Goal: Information Seeking & Learning: Learn about a topic

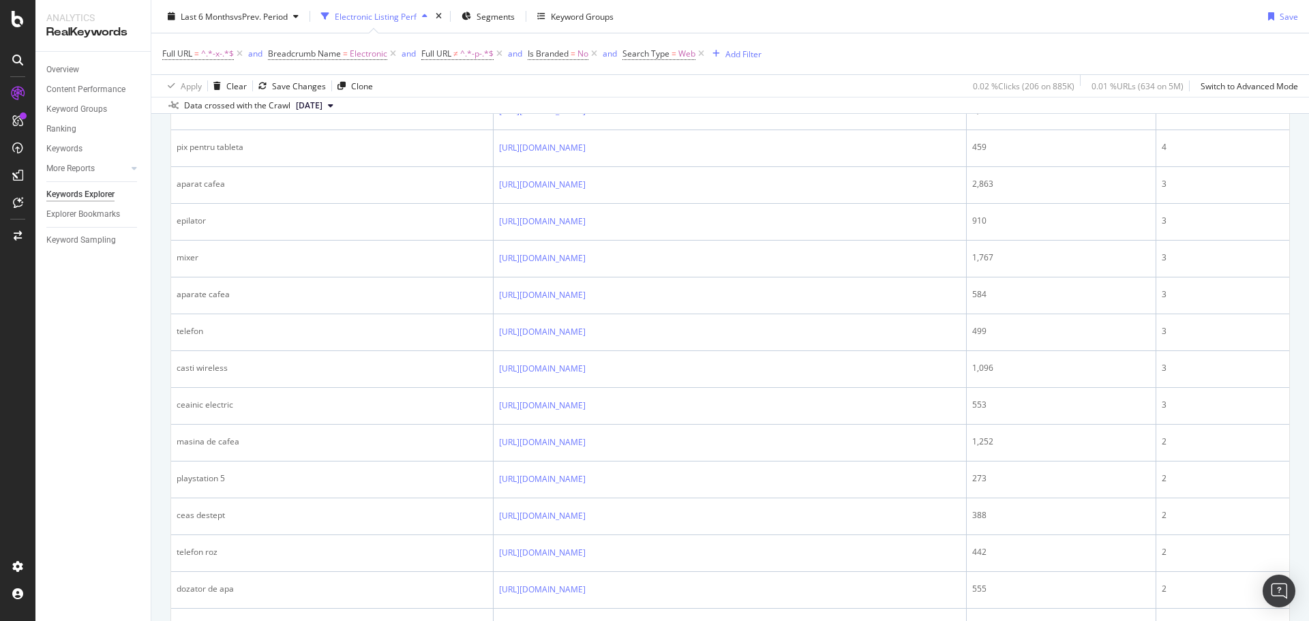
scroll to position [577, 0]
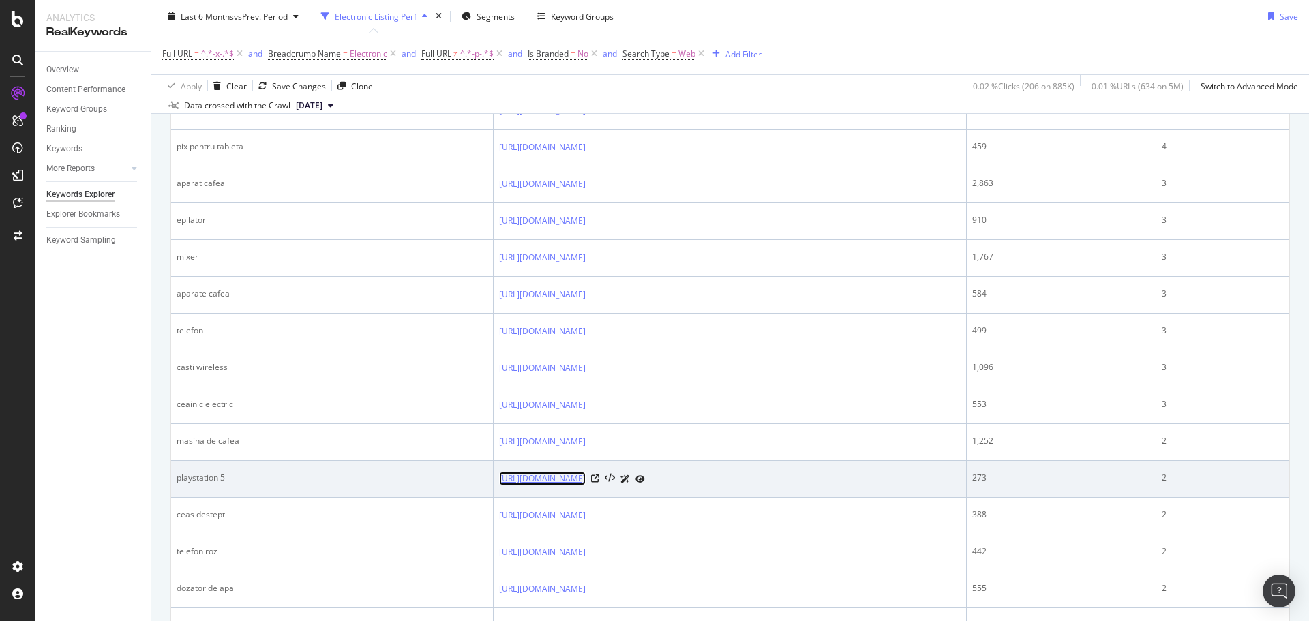
copy link "[URL][DOMAIN_NAME]"
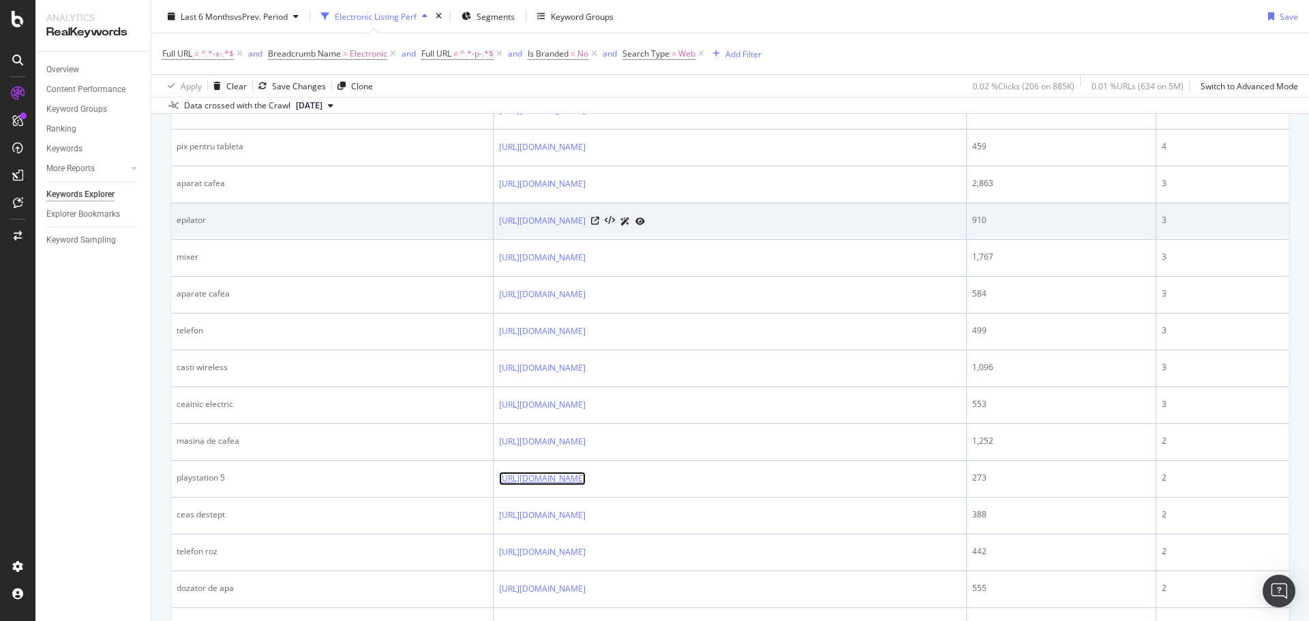
scroll to position [692, 0]
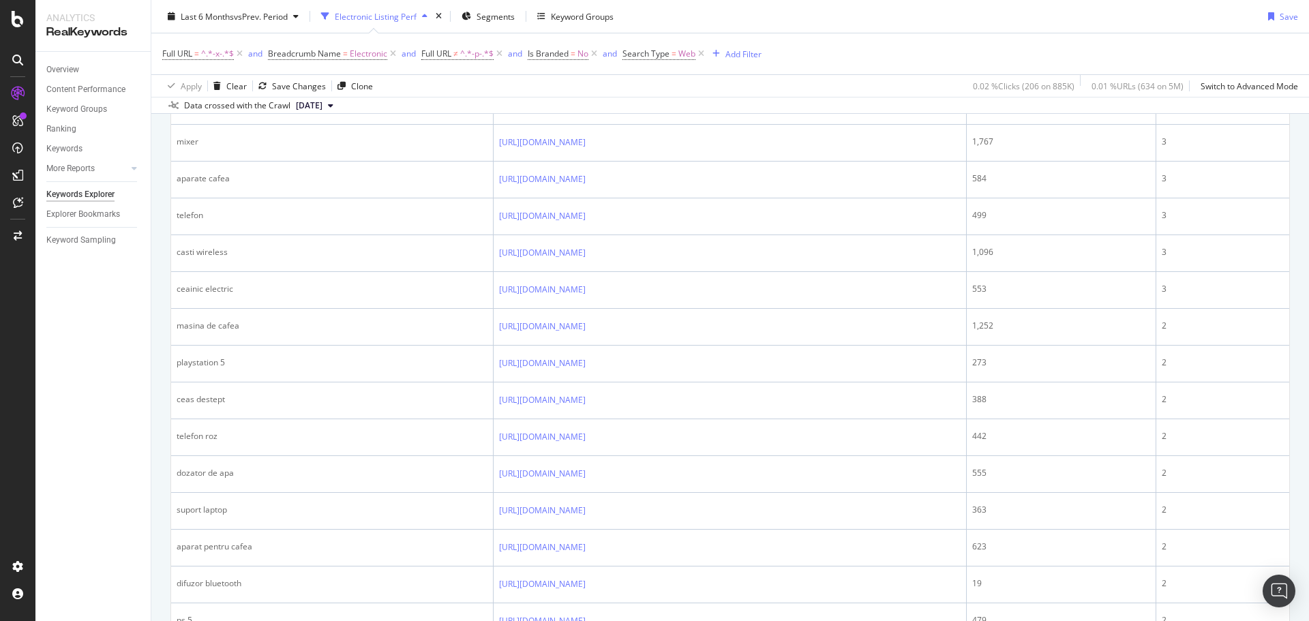
click at [69, 422] on div "Overview Content Performance Keyword Groups Ranking Keywords More Reports Count…" at bounding box center [92, 336] width 115 height 569
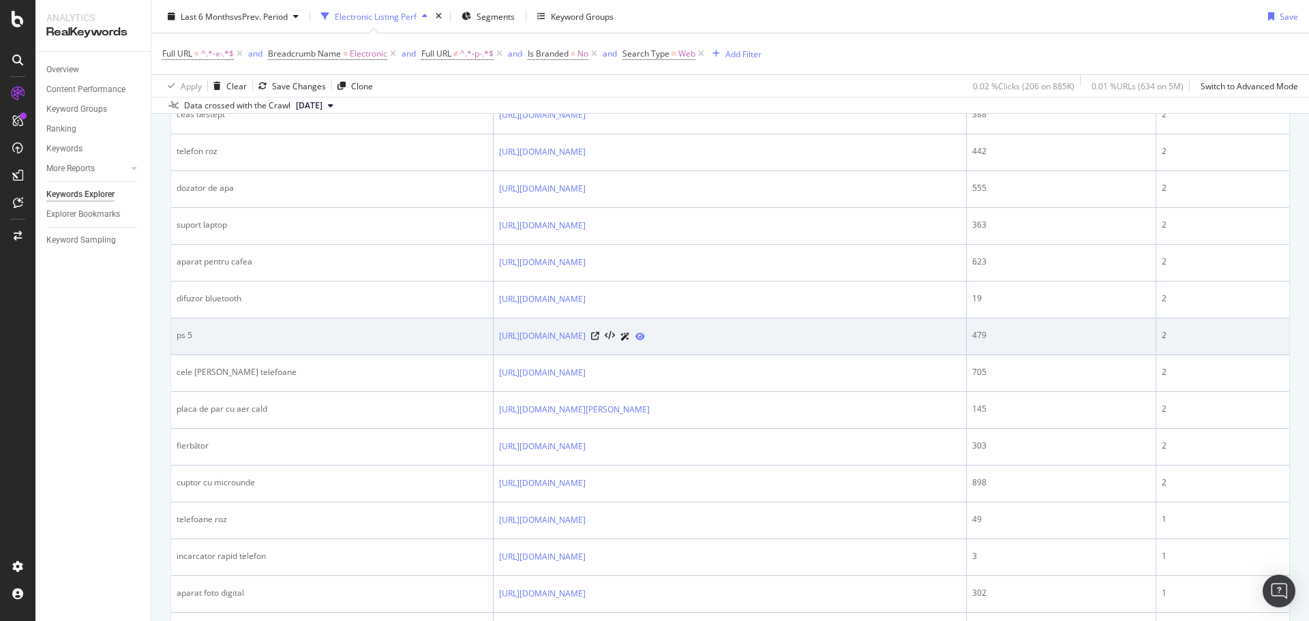
scroll to position [1006, 0]
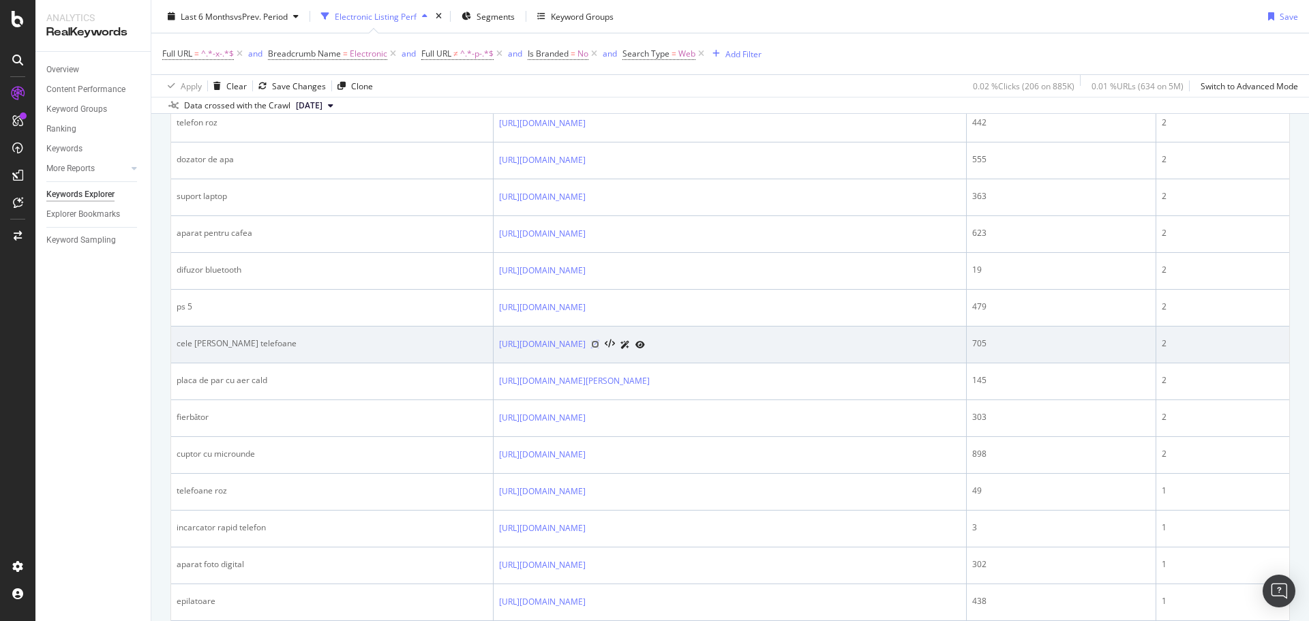
click at [599, 344] on icon at bounding box center [595, 344] width 8 height 8
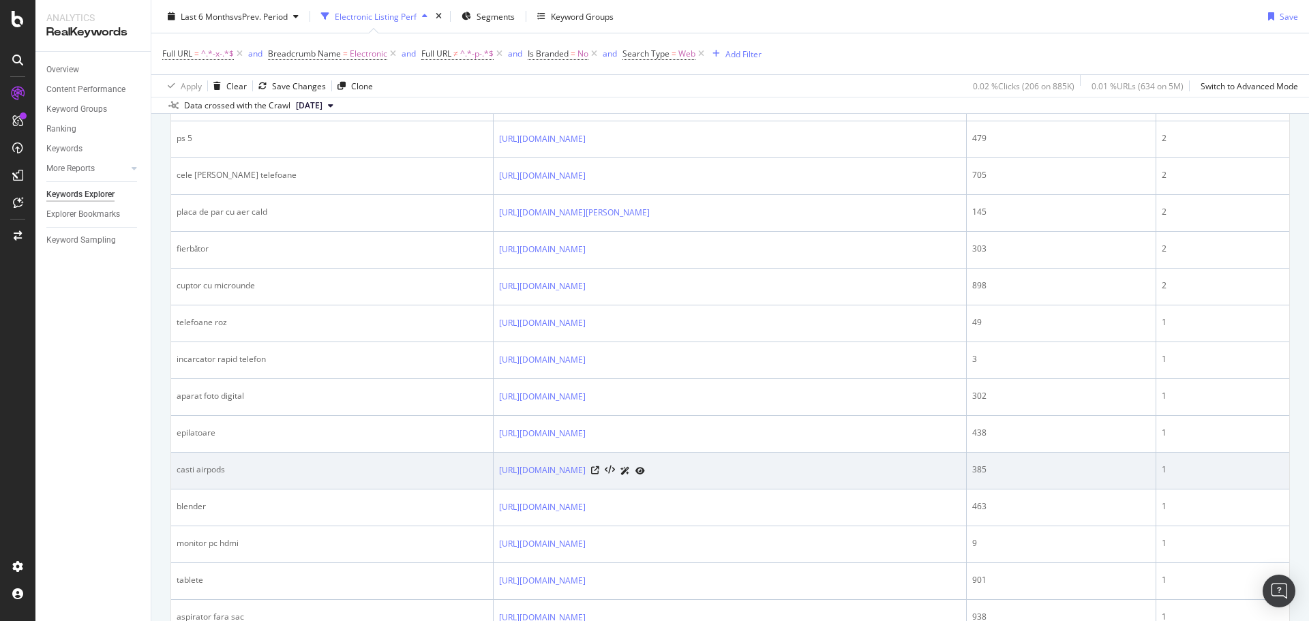
scroll to position [1240, 0]
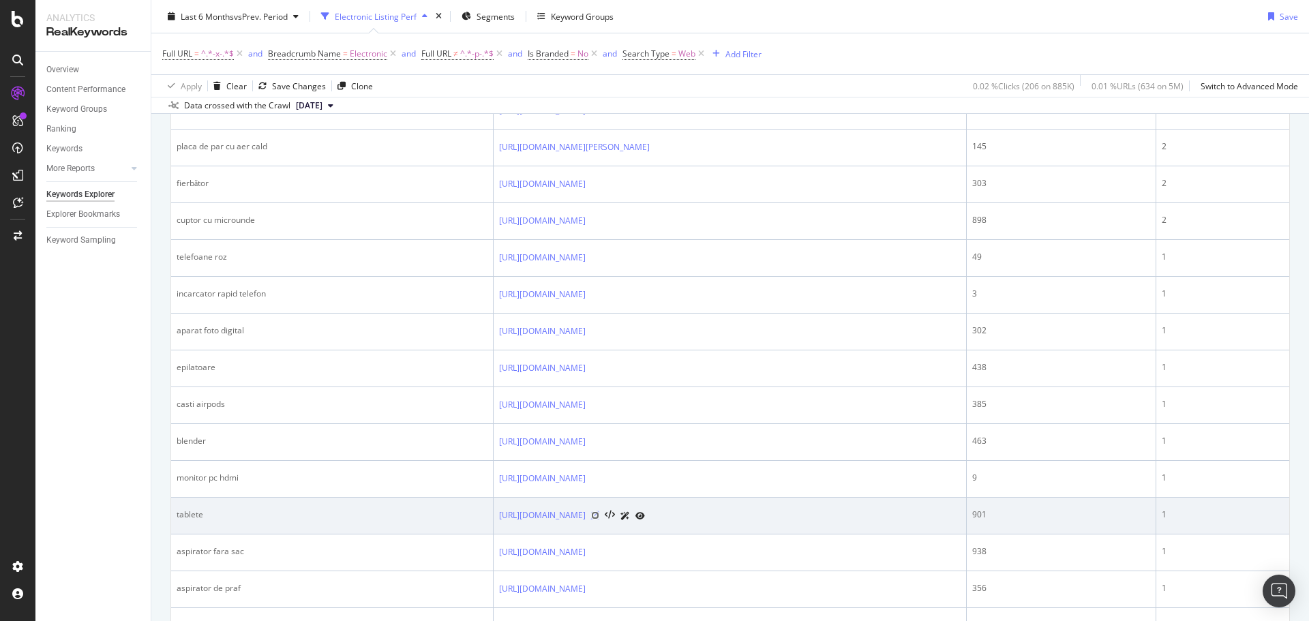
click at [599, 515] on icon at bounding box center [595, 515] width 8 height 8
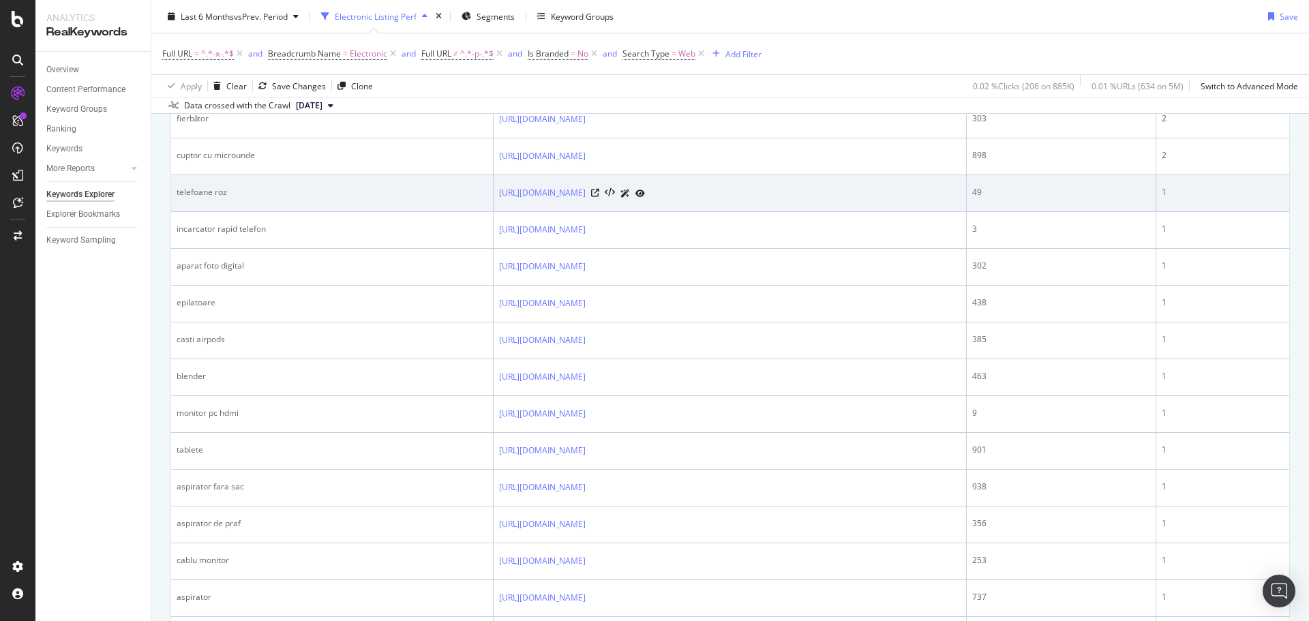
scroll to position [1371, 0]
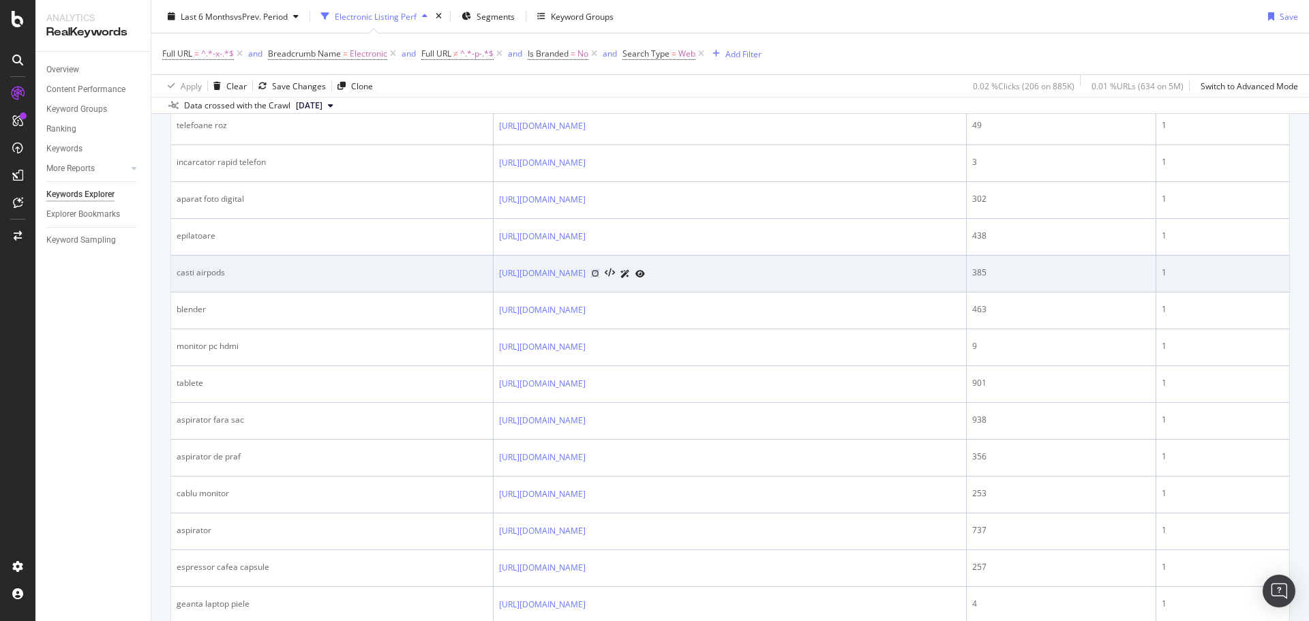
click at [599, 276] on icon at bounding box center [595, 273] width 8 height 8
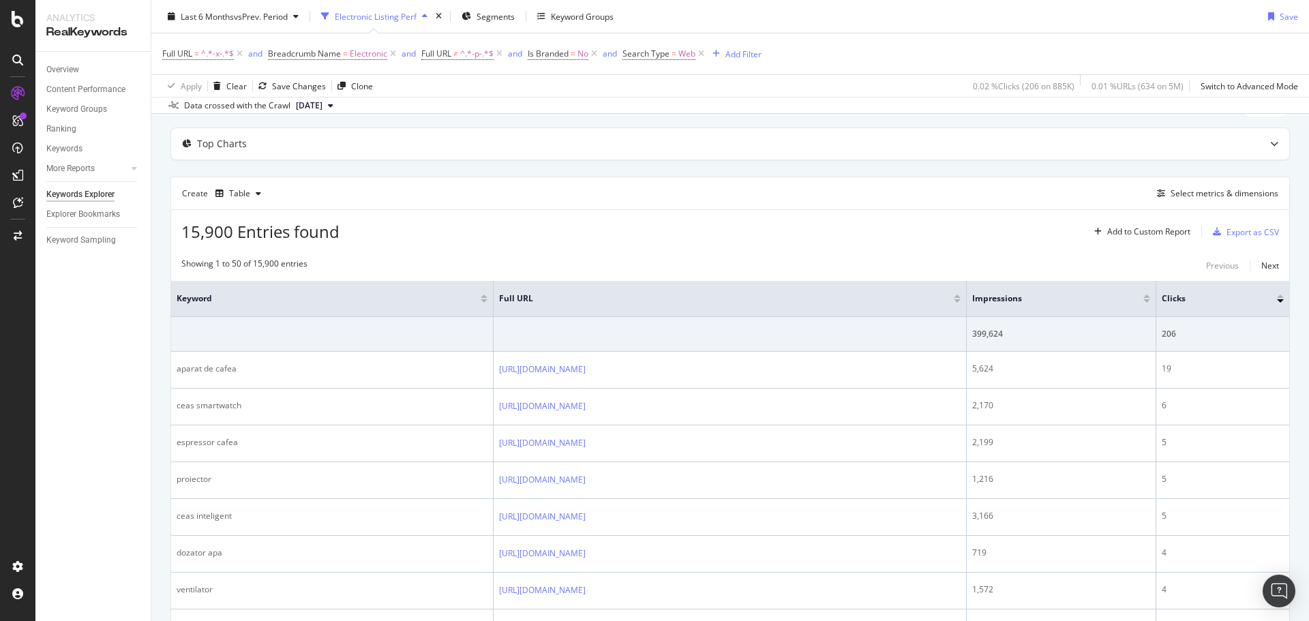
scroll to position [0, 0]
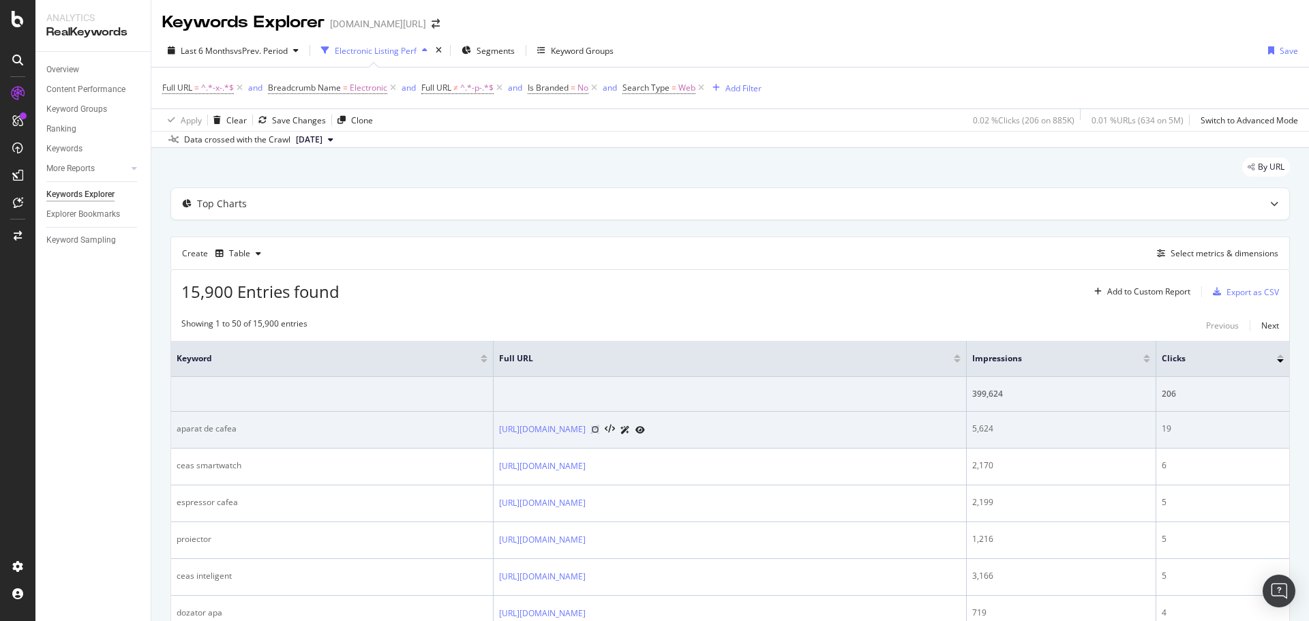
click at [599, 431] on icon at bounding box center [595, 429] width 8 height 8
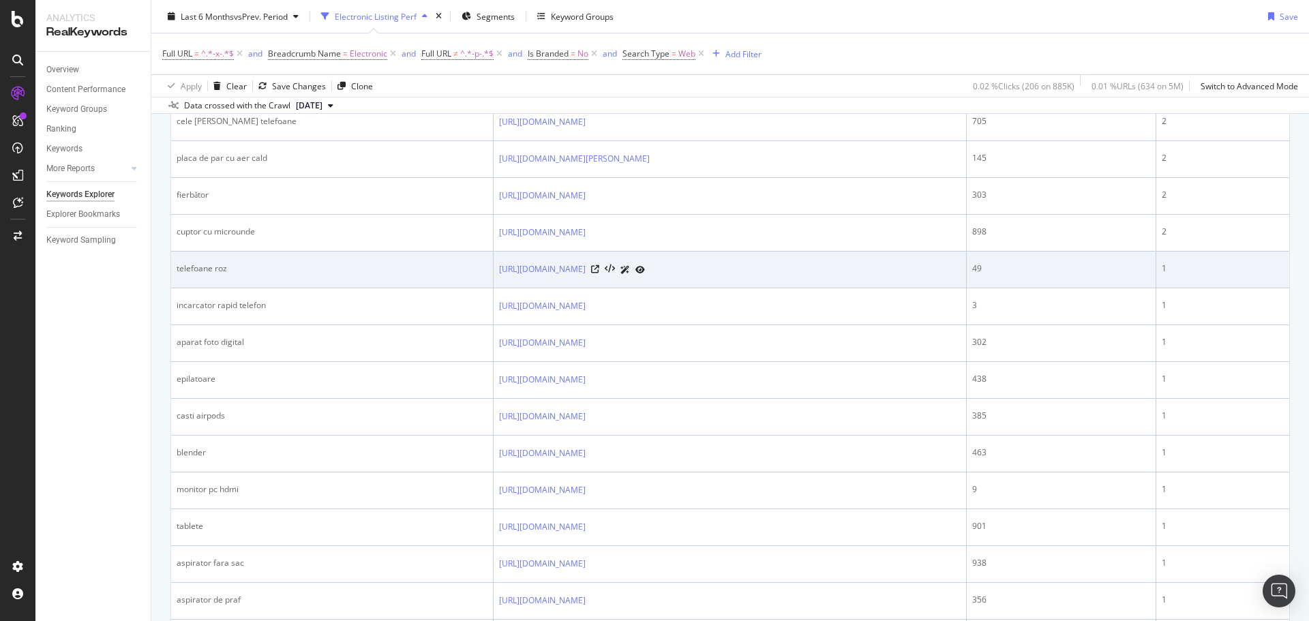
scroll to position [1231, 0]
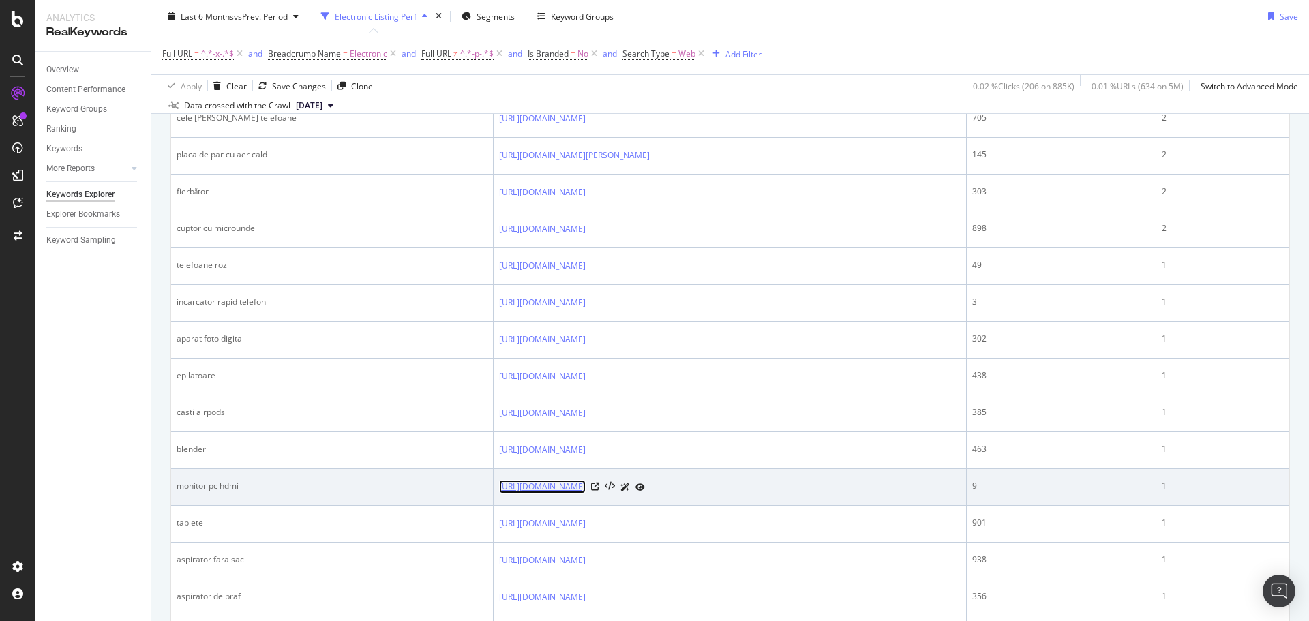
copy link "[URL][DOMAIN_NAME]"
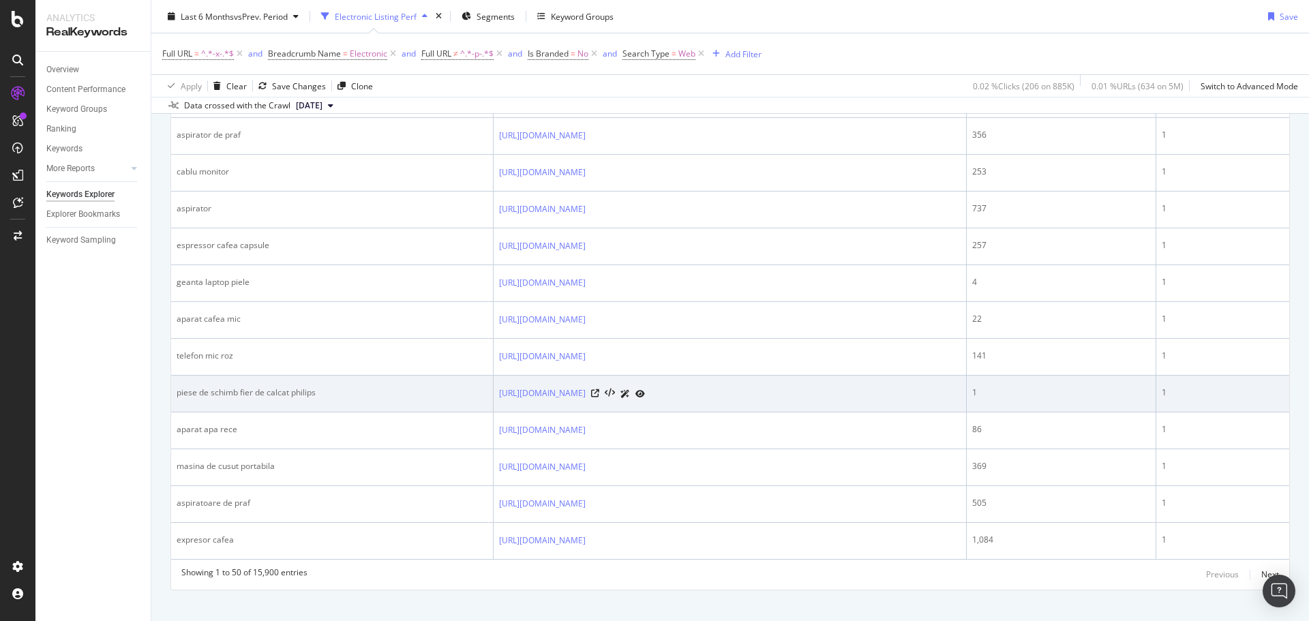
scroll to position [1710, 0]
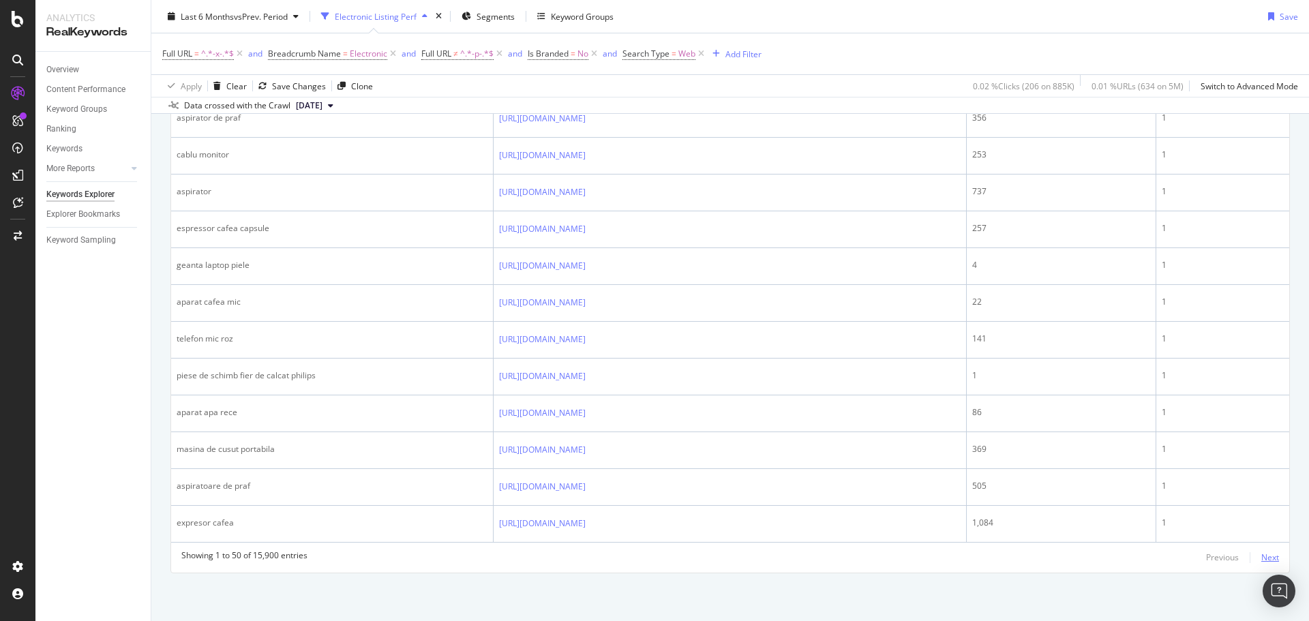
click at [1261, 562] on div "Next" at bounding box center [1270, 558] width 18 height 12
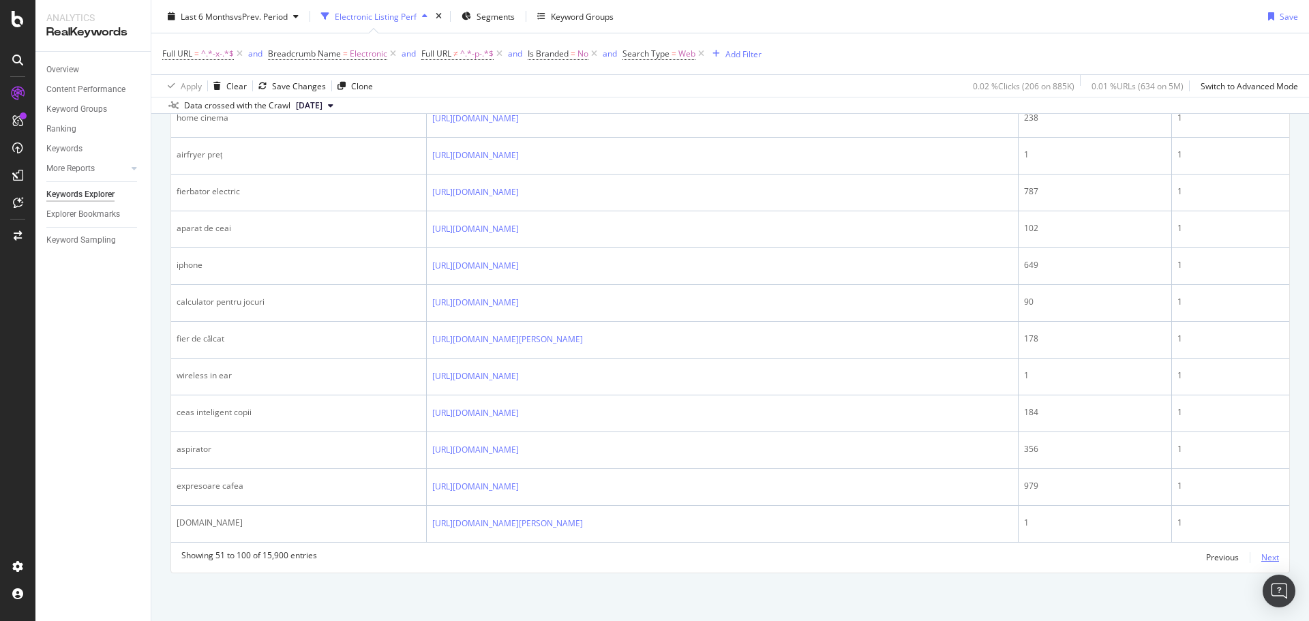
click at [1267, 554] on div "Next" at bounding box center [1270, 558] width 18 height 12
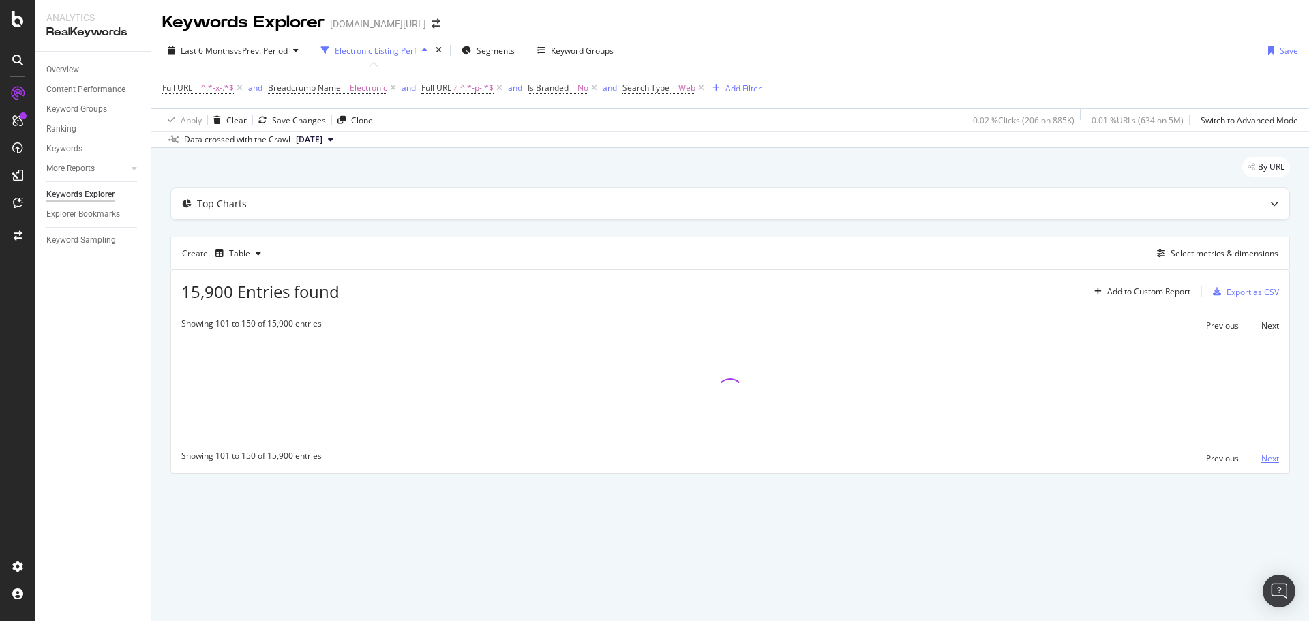
scroll to position [0, 0]
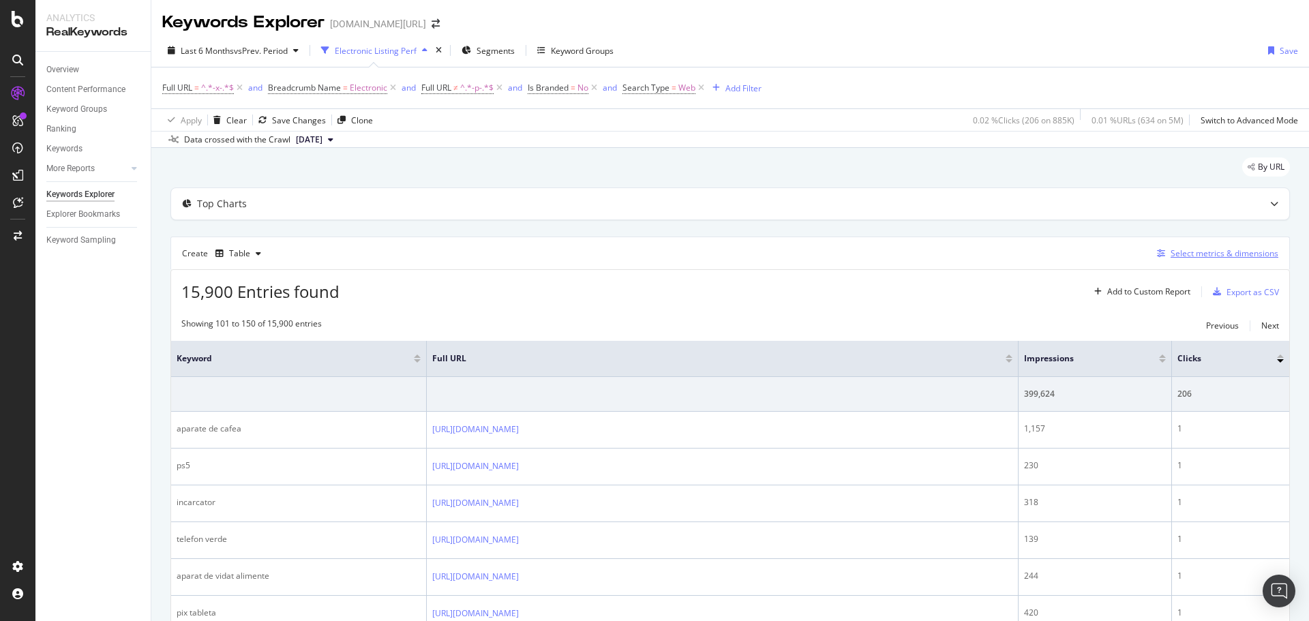
click at [1203, 258] on div "Select metrics & dimensions" at bounding box center [1225, 253] width 108 height 12
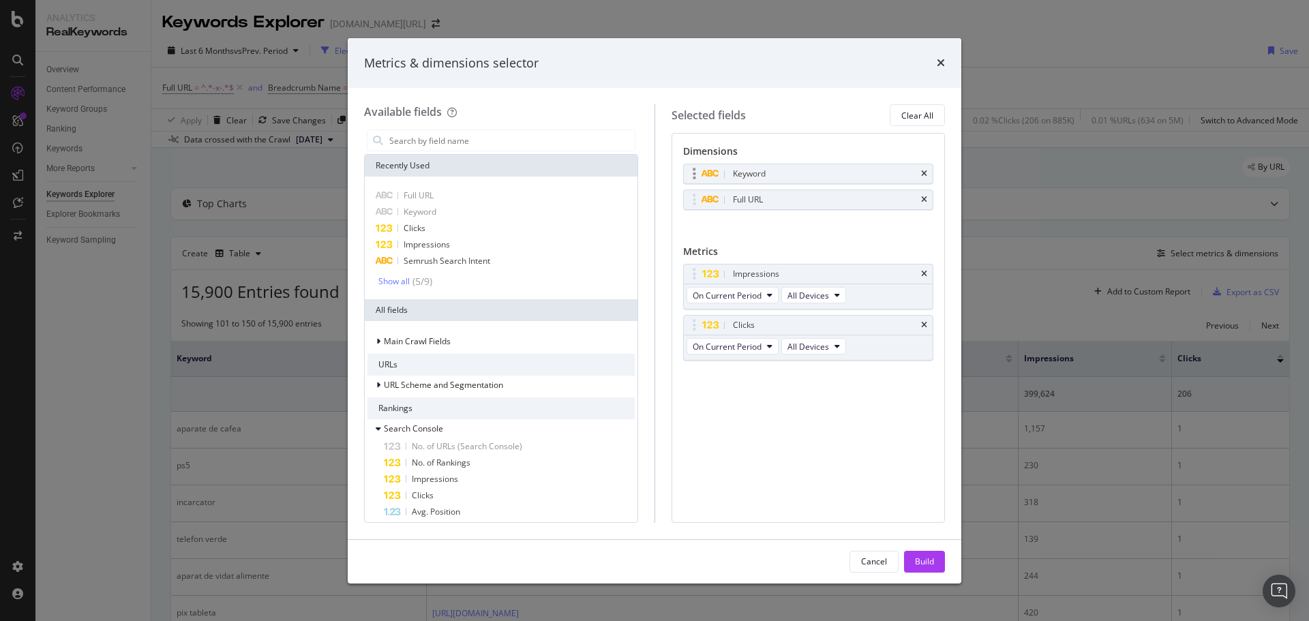
click at [922, 179] on div "Keyword" at bounding box center [809, 173] width 250 height 19
click at [926, 174] on icon "times" at bounding box center [924, 174] width 6 height 8
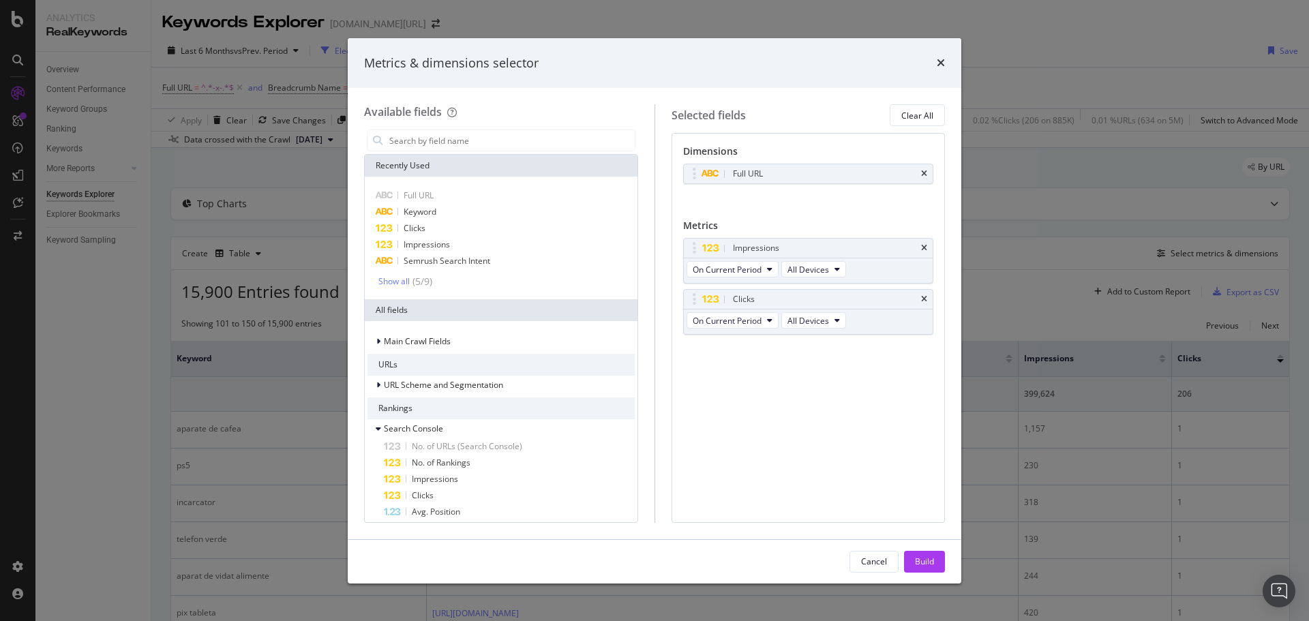
drag, startPoint x: 934, startPoint y: 558, endPoint x: 929, endPoint y: 531, distance: 27.0
click at [934, 558] on button "Build" at bounding box center [924, 562] width 41 height 22
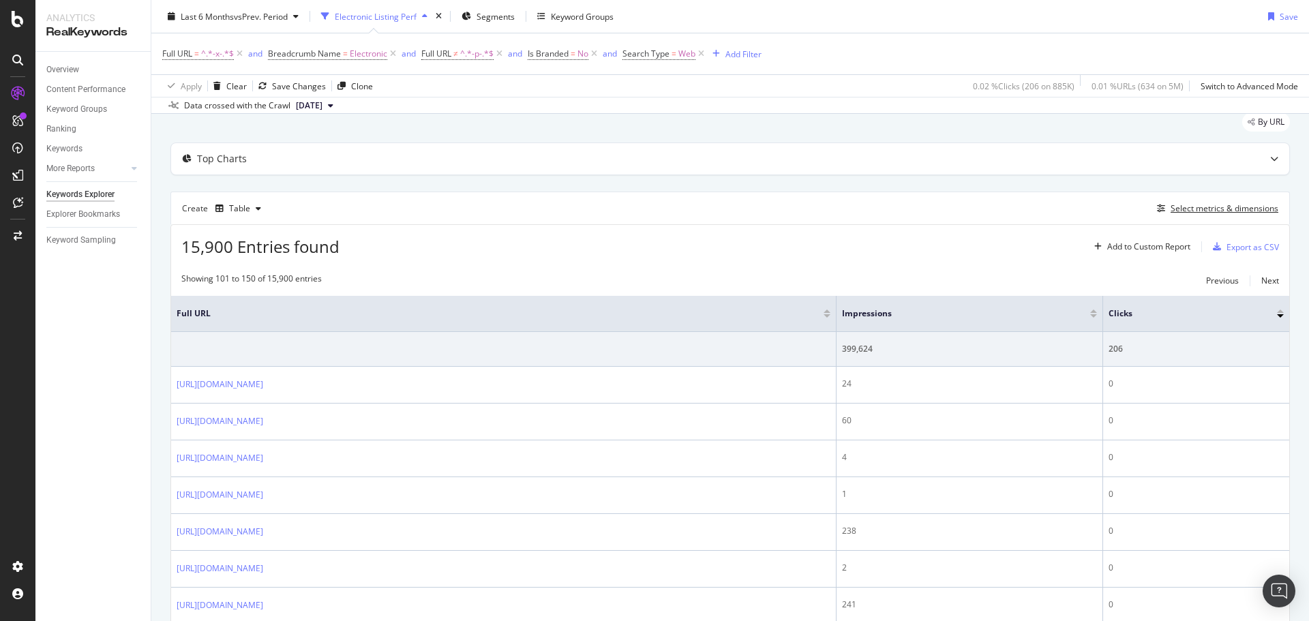
scroll to position [77, 0]
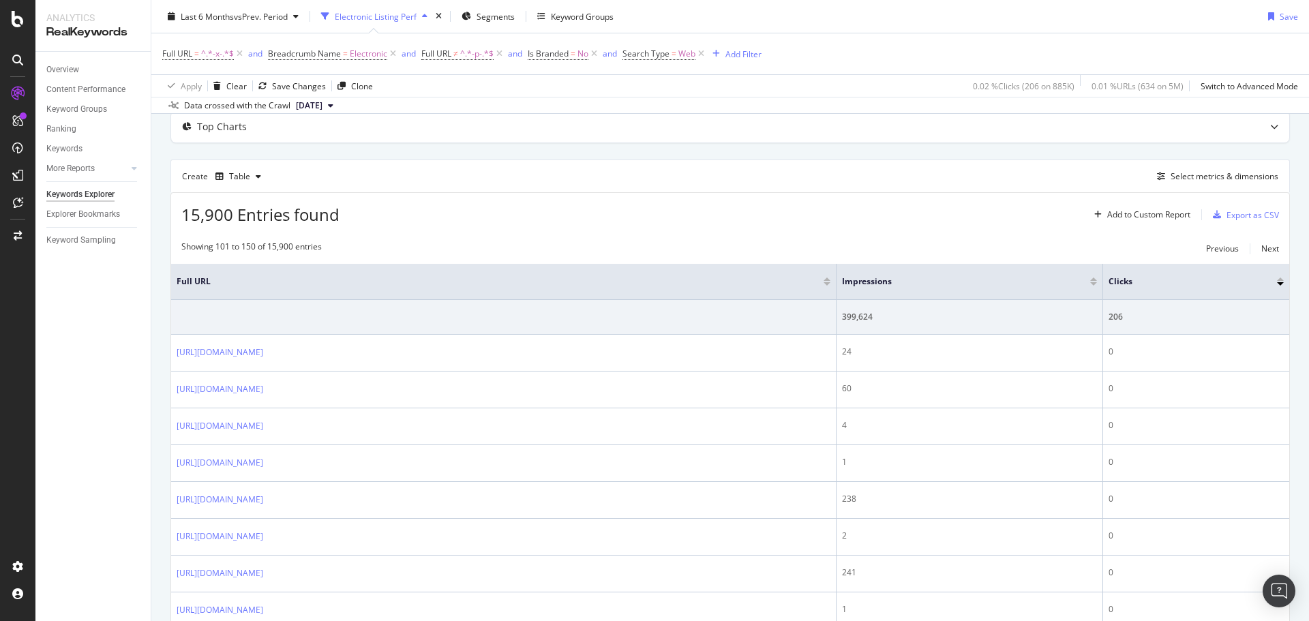
click at [1097, 284] on div at bounding box center [1093, 283] width 7 height 3
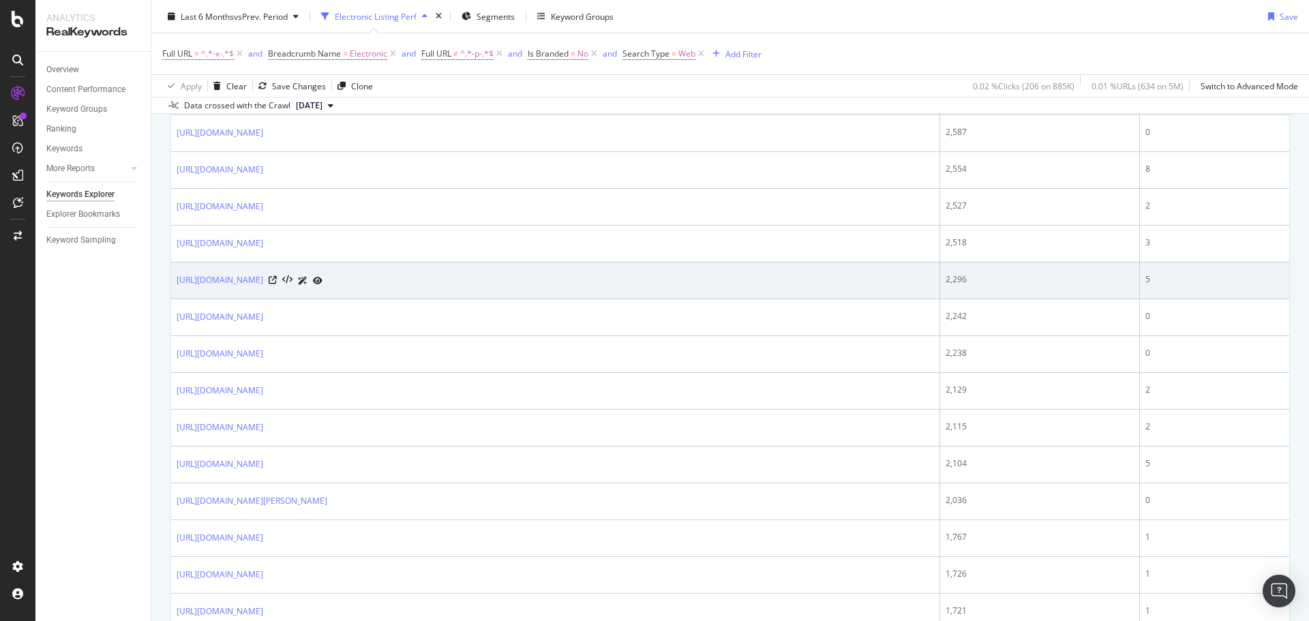
scroll to position [1710, 0]
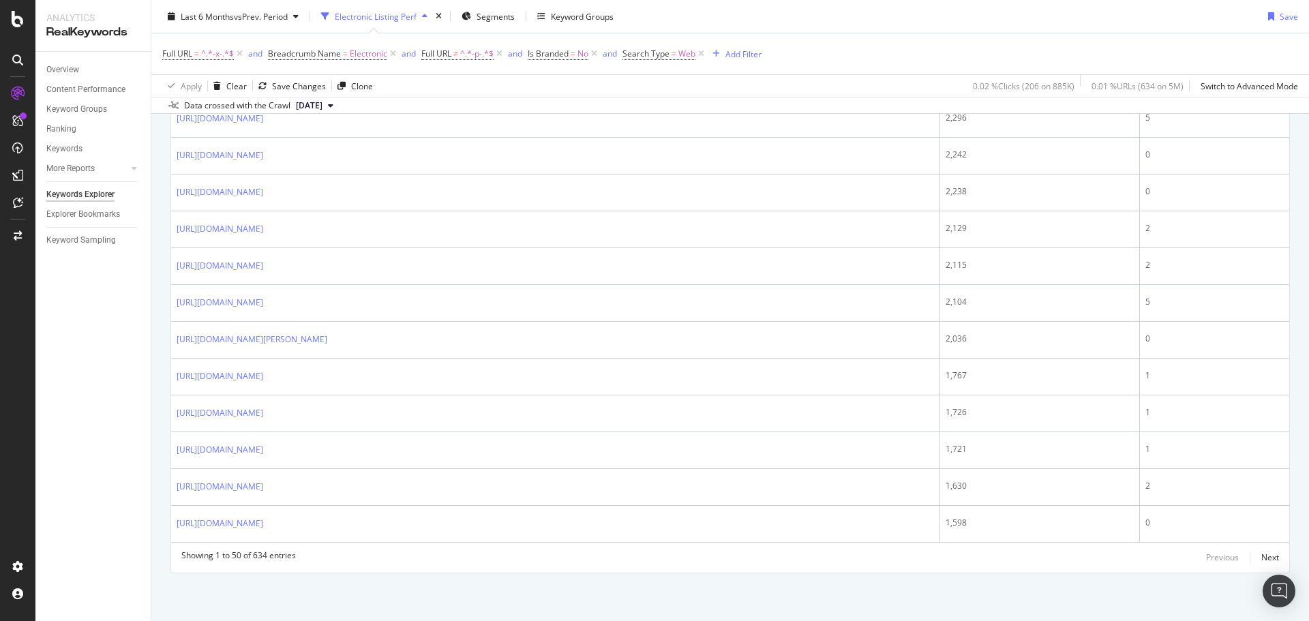
click at [1247, 554] on div "Previous Next" at bounding box center [1242, 558] width 73 height 16
click at [1266, 562] on div "Next" at bounding box center [1270, 558] width 18 height 12
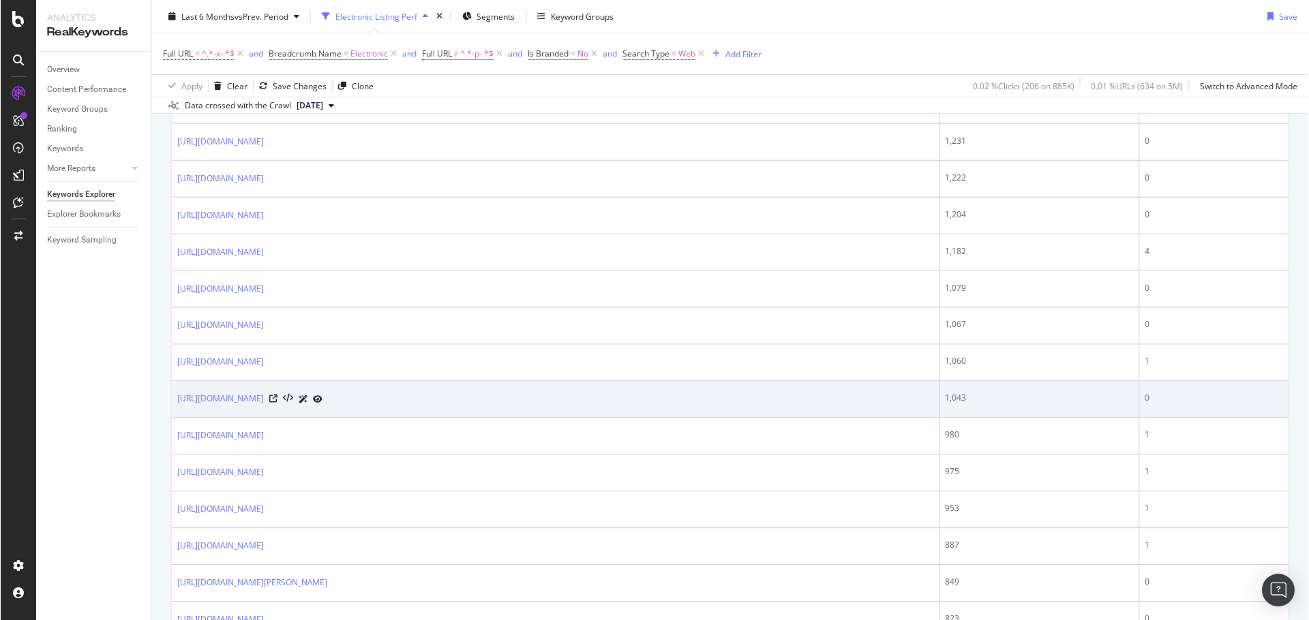
scroll to position [0, 0]
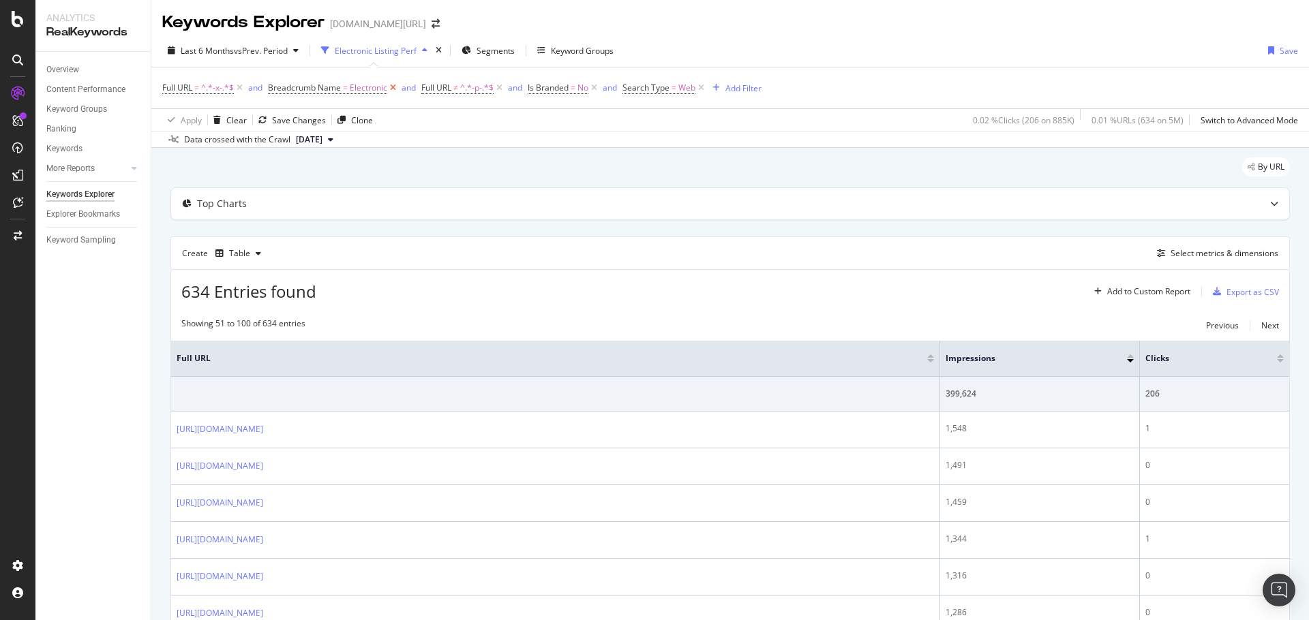
click at [391, 86] on icon at bounding box center [393, 88] width 12 height 14
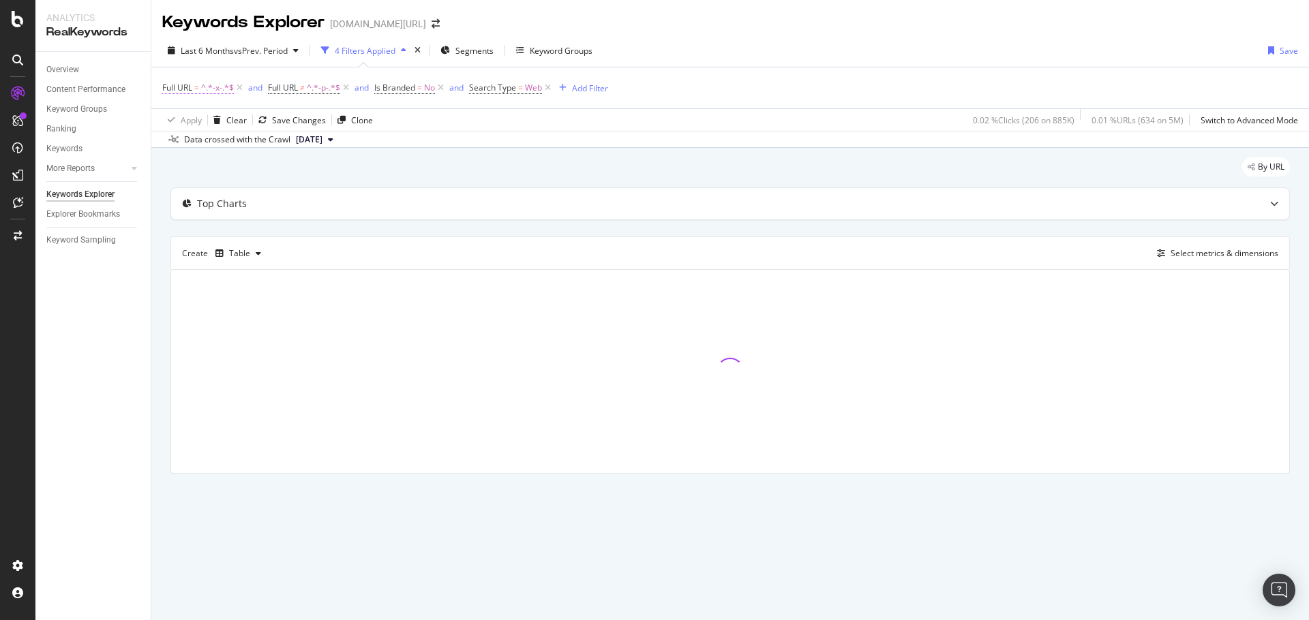
click at [210, 88] on span "^.*-x-.*$" at bounding box center [217, 87] width 33 height 19
click at [727, 25] on div "Keywords Explorer [DOMAIN_NAME][URL]" at bounding box center [730, 17] width 1158 height 34
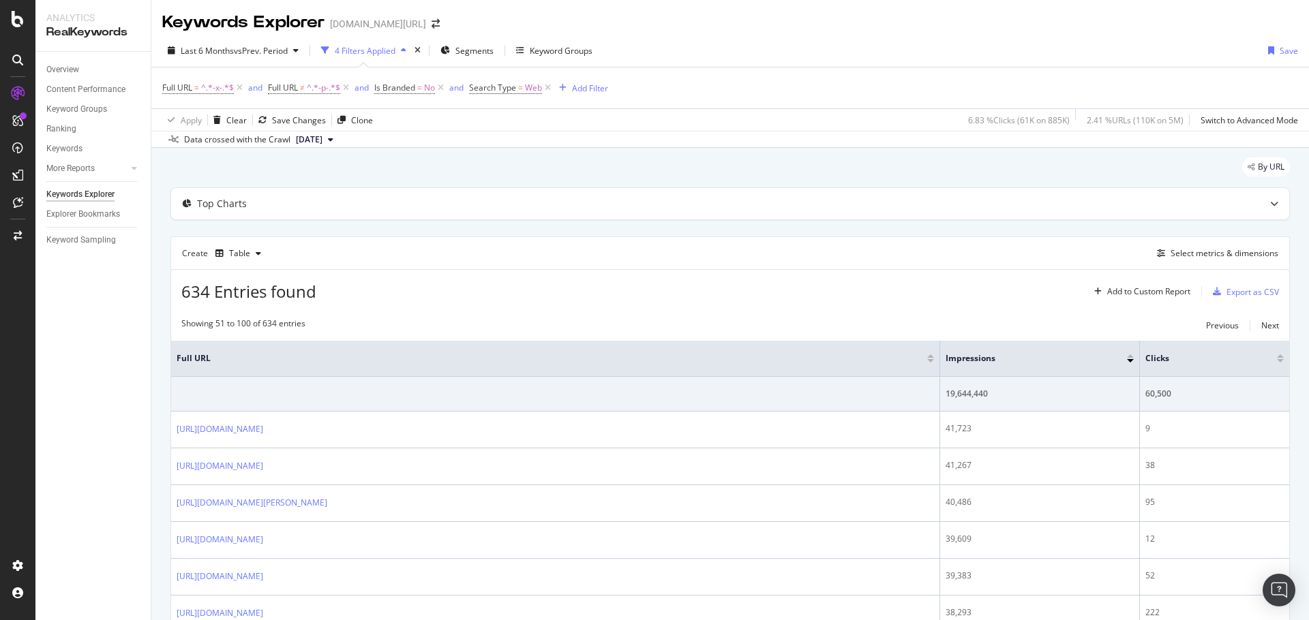
click at [1277, 361] on div at bounding box center [1280, 360] width 7 height 3
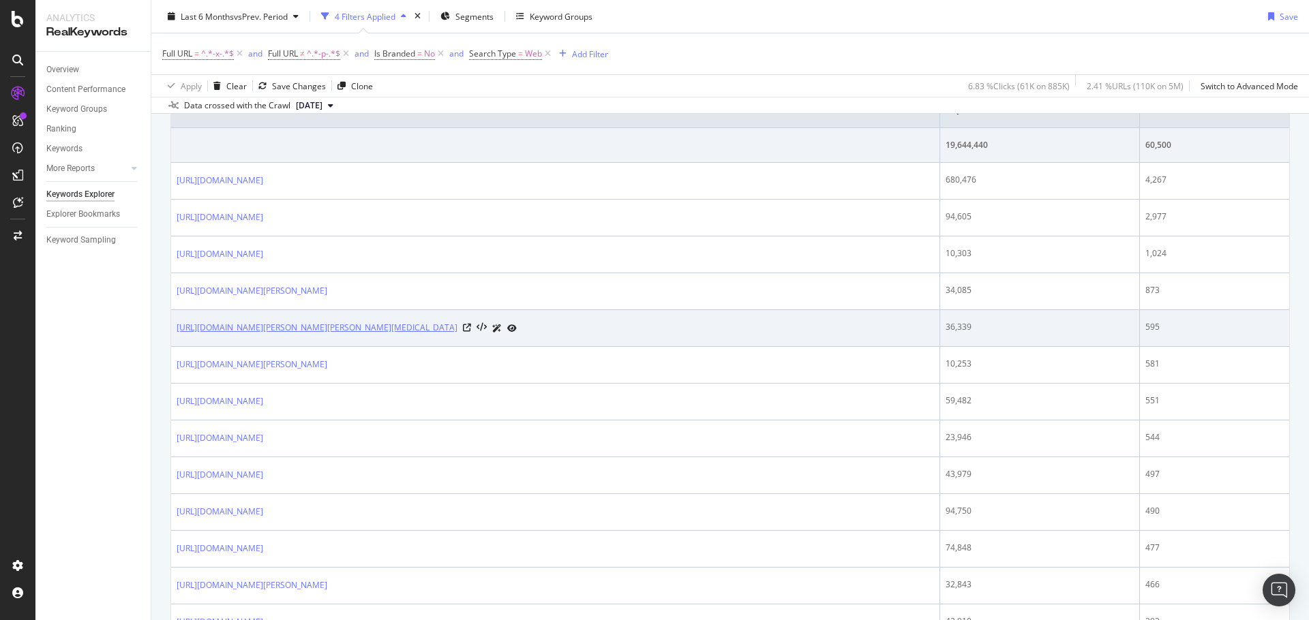
scroll to position [250, 0]
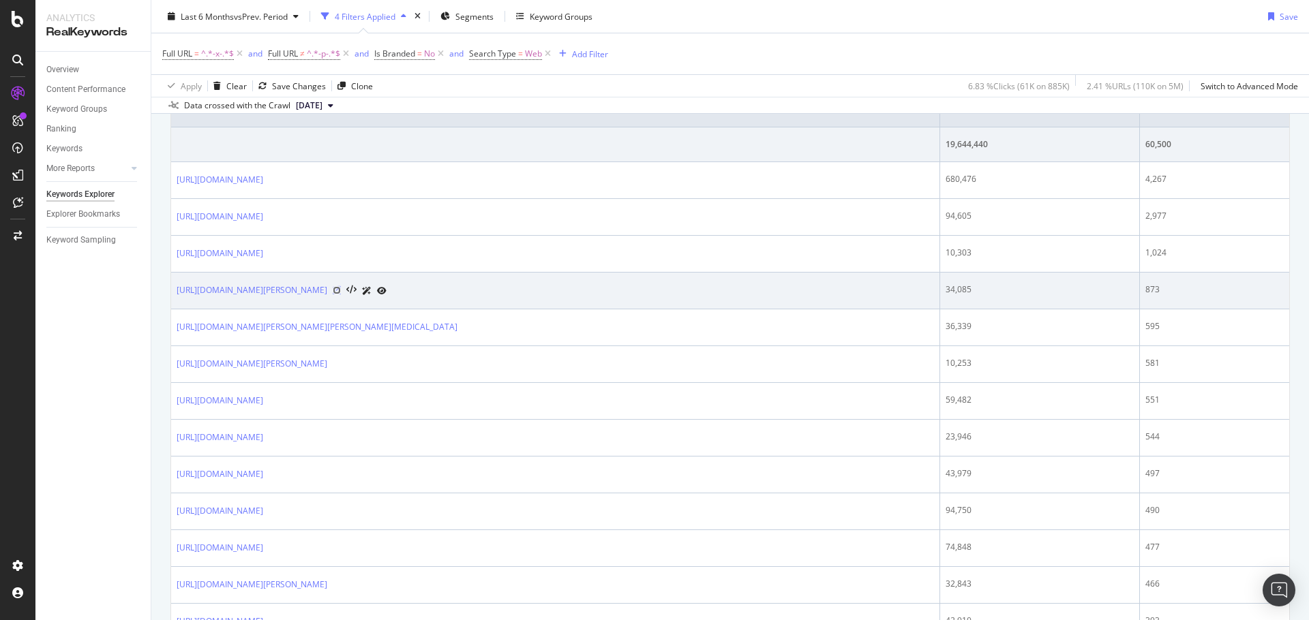
click at [341, 289] on icon at bounding box center [337, 290] width 8 height 8
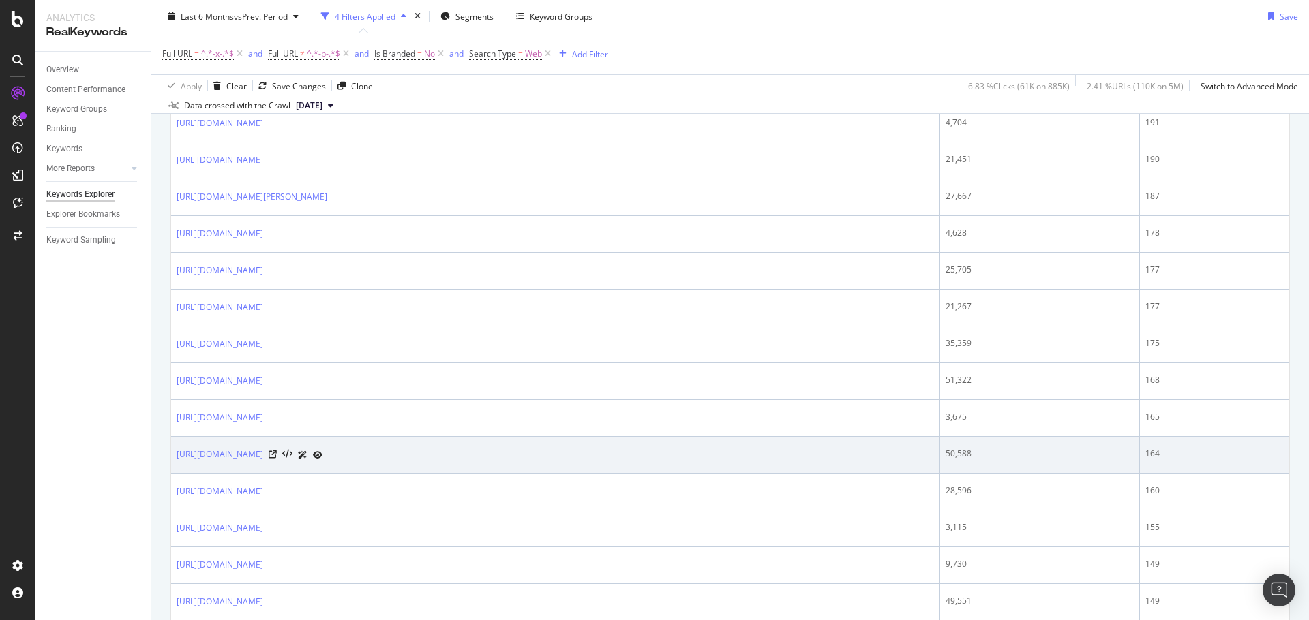
scroll to position [1708, 0]
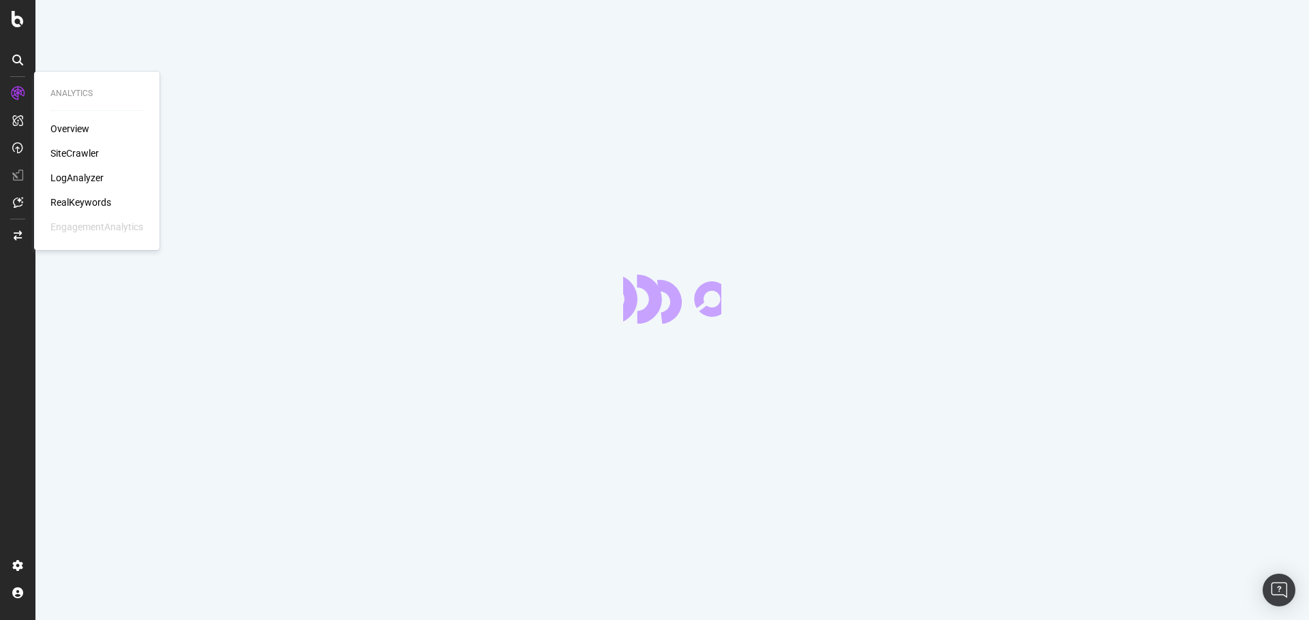
click at [76, 194] on div "Overview SiteCrawler LogAnalyzer RealKeywords EngagementAnalytics" at bounding box center [96, 178] width 93 height 112
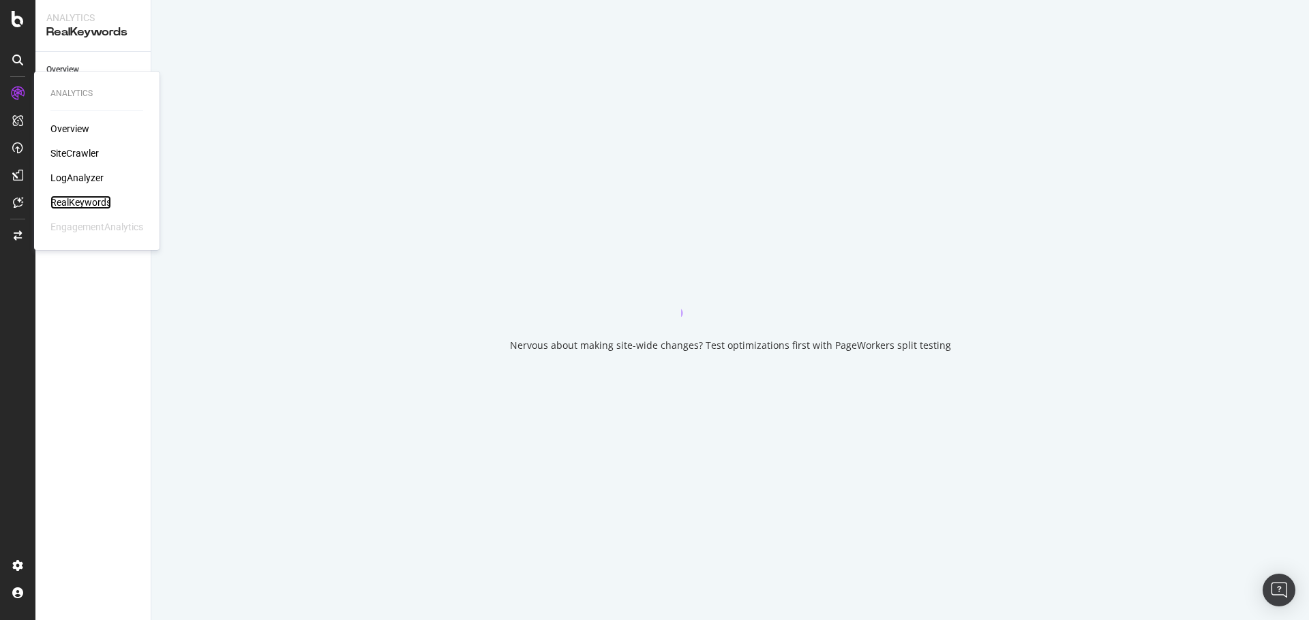
click at [80, 196] on div "RealKeywords" at bounding box center [80, 203] width 61 height 14
click at [81, 198] on div "RealKeywords" at bounding box center [80, 203] width 61 height 14
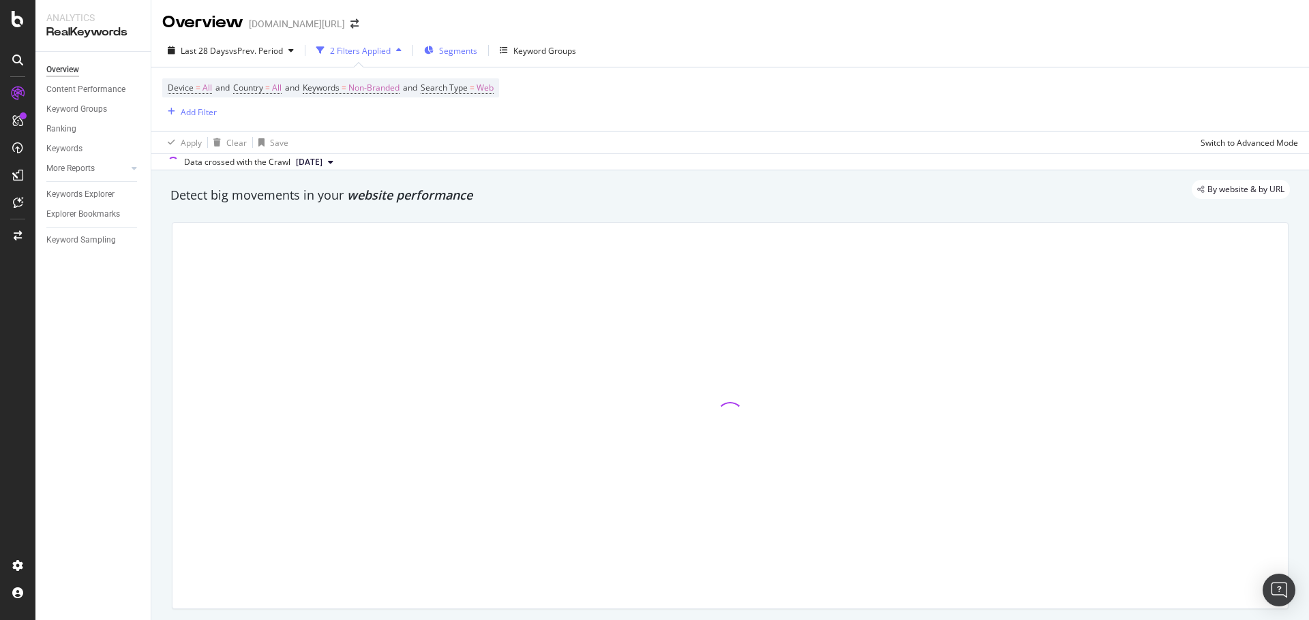
click at [453, 54] on span "Segments" at bounding box center [458, 51] width 38 height 12
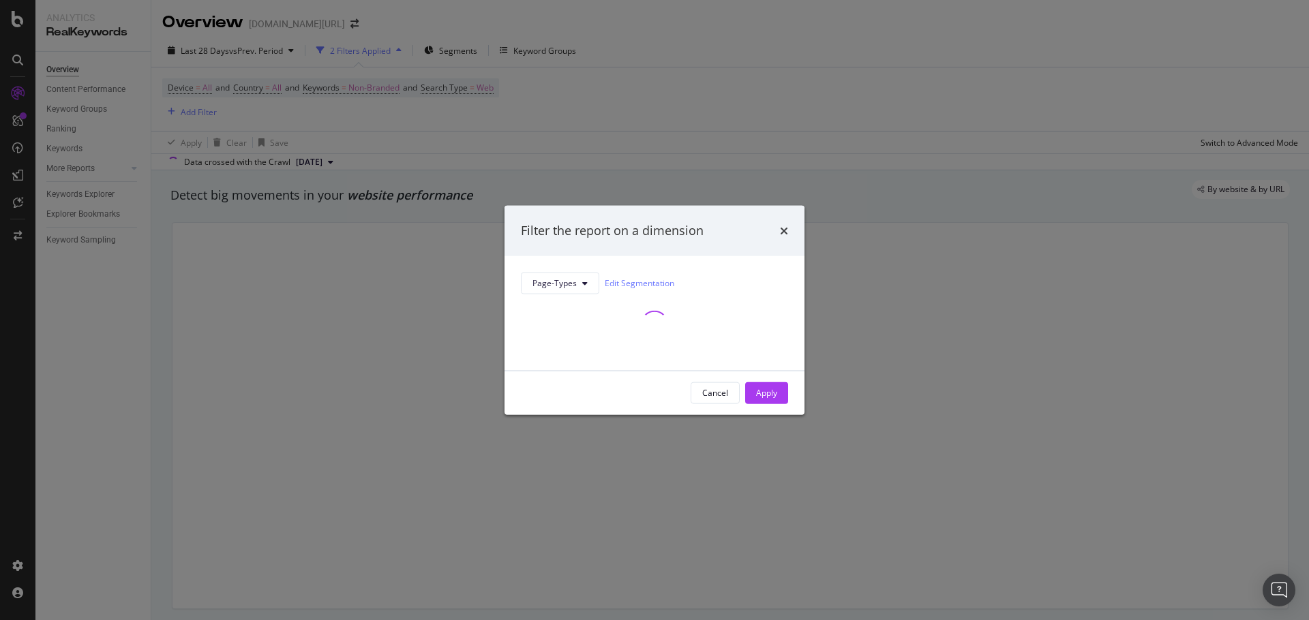
click at [858, 83] on div "Filter the report on a dimension Page-Types Edit Segmentation Cancel Apply" at bounding box center [654, 310] width 1309 height 620
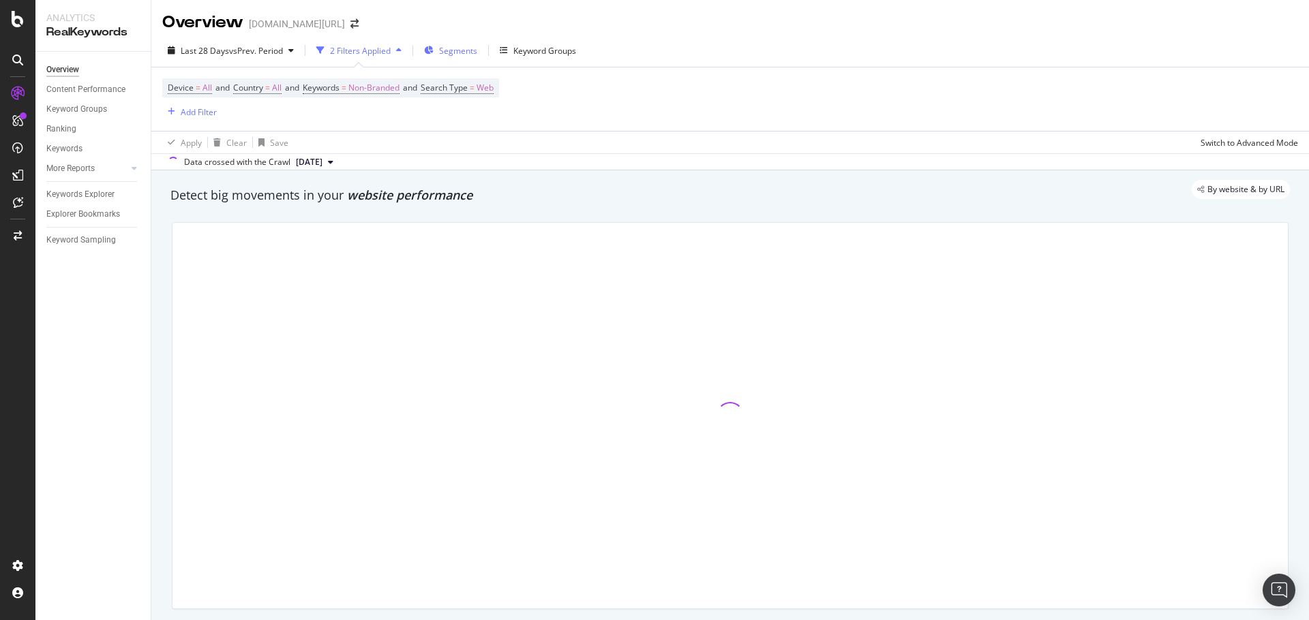
click at [448, 57] on div "Segments" at bounding box center [450, 50] width 53 height 20
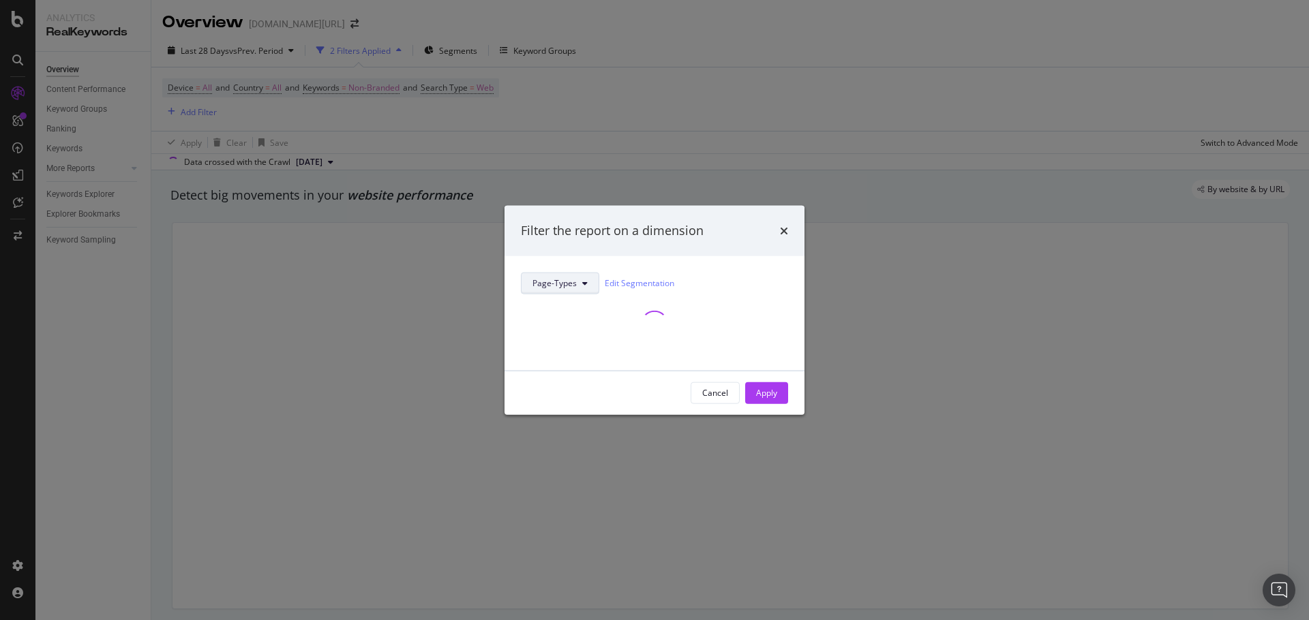
click at [561, 292] on button "Page-Types" at bounding box center [560, 283] width 78 height 22
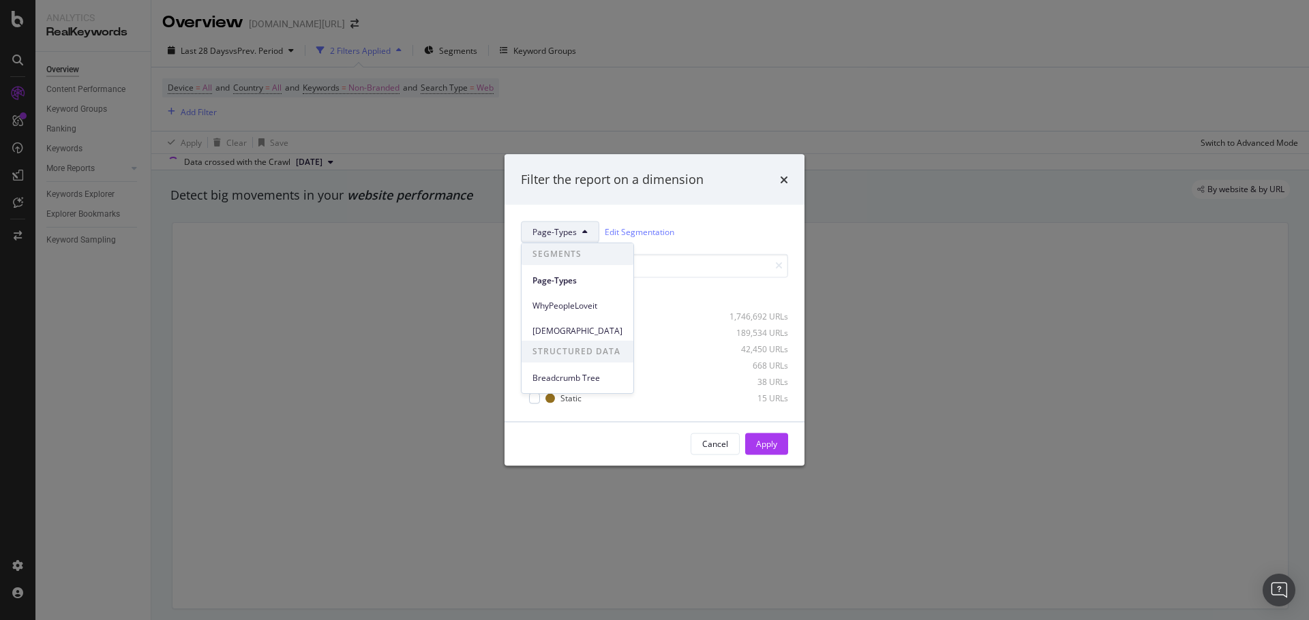
click at [703, 42] on div "Filter the report on a dimension Page-Types Edit Segmentation Select all data a…" at bounding box center [654, 310] width 1309 height 620
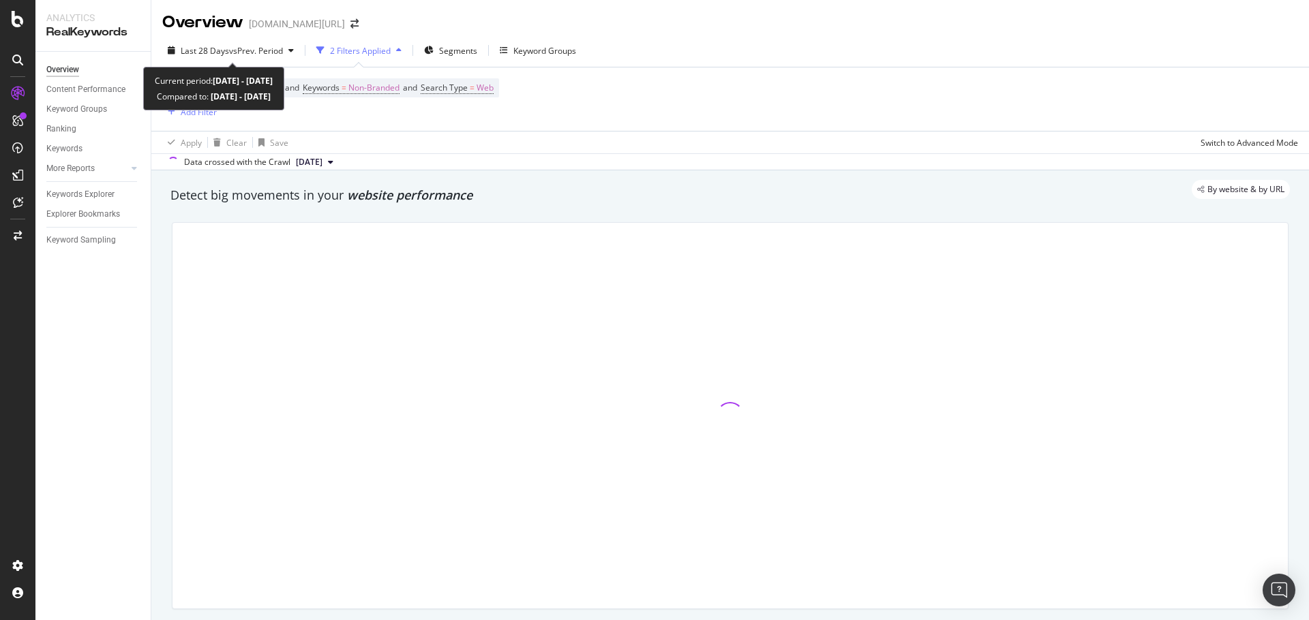
click at [267, 65] on div "Analytics RealKeywords Overview Content Performance Keyword Groups Ranking Keyw…" at bounding box center [654, 310] width 1309 height 620
click at [265, 55] on span "vs Prev. Period" at bounding box center [256, 51] width 54 height 12
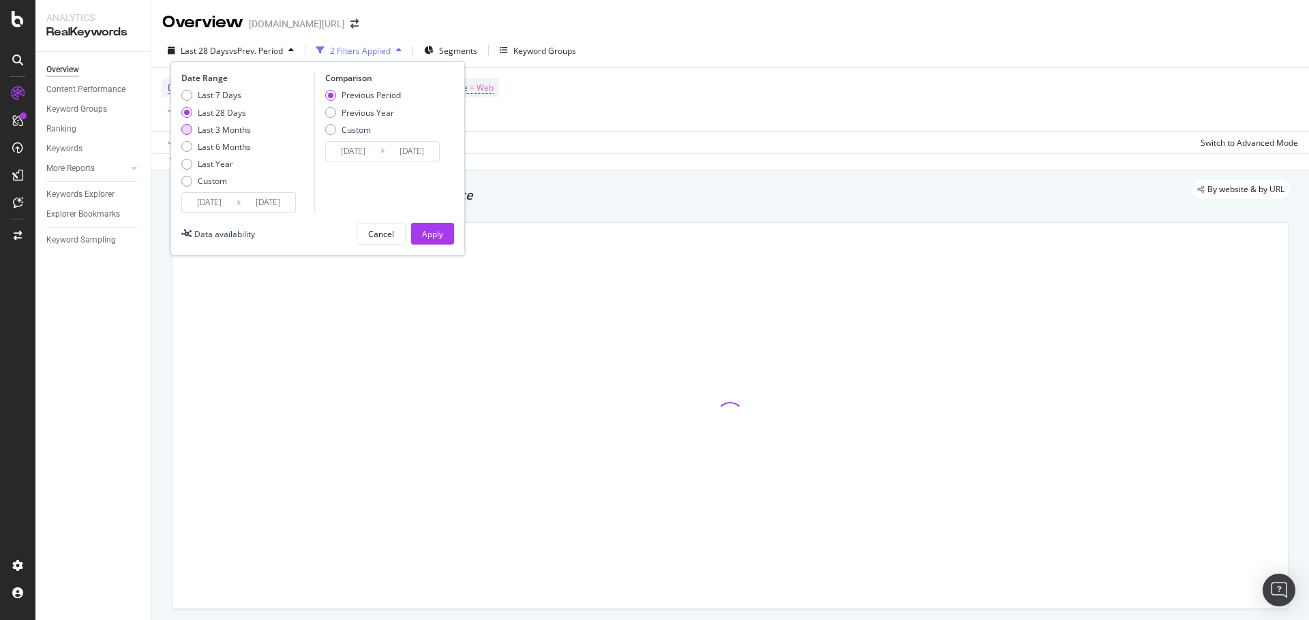
click at [224, 134] on div "Last 3 Months" at bounding box center [224, 130] width 53 height 12
type input "2025/06/05"
type input "2025/03/05"
type input "2025/06/04"
click at [225, 145] on div "Last 6 Months" at bounding box center [224, 147] width 53 height 12
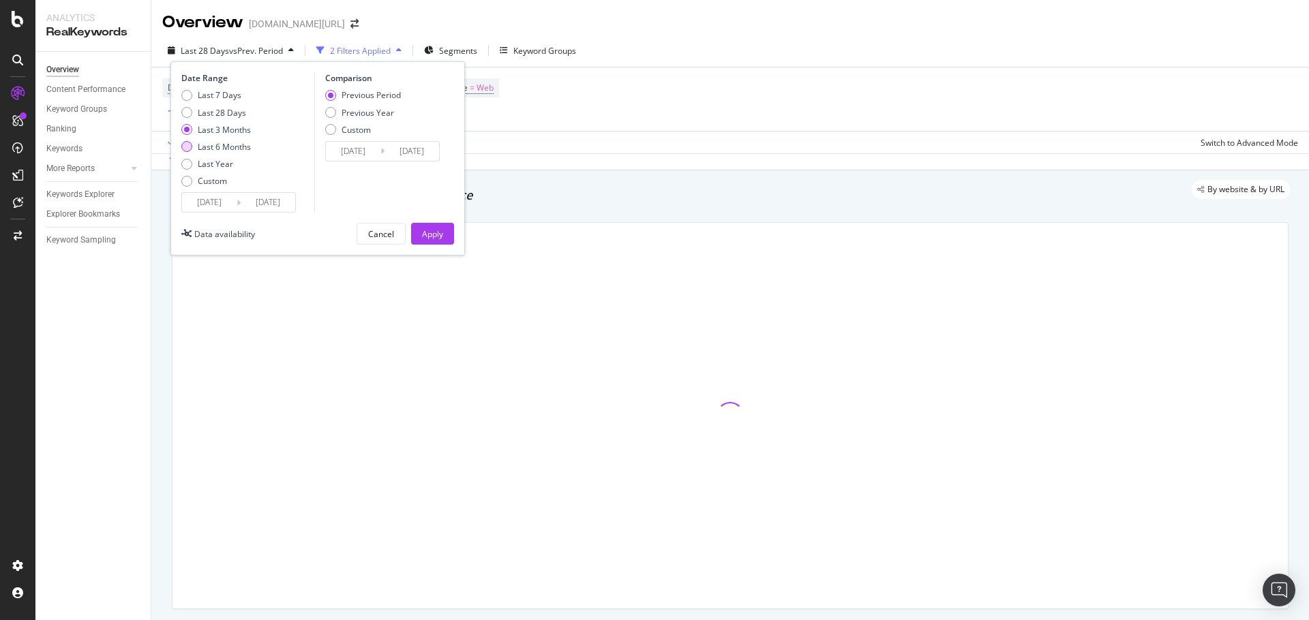
type input "2025/03/05"
type input "2024/09/02"
type input "2025/03/04"
click at [427, 228] on div "Apply" at bounding box center [432, 234] width 21 height 12
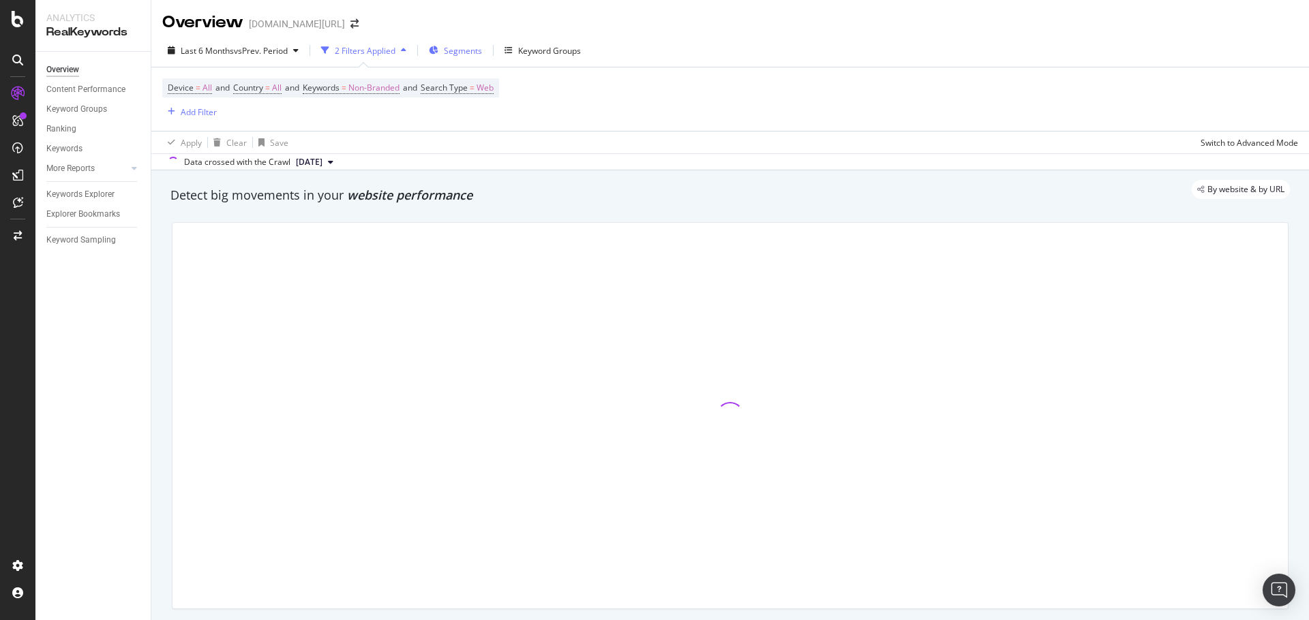
click at [460, 54] on span "Segments" at bounding box center [463, 51] width 38 height 12
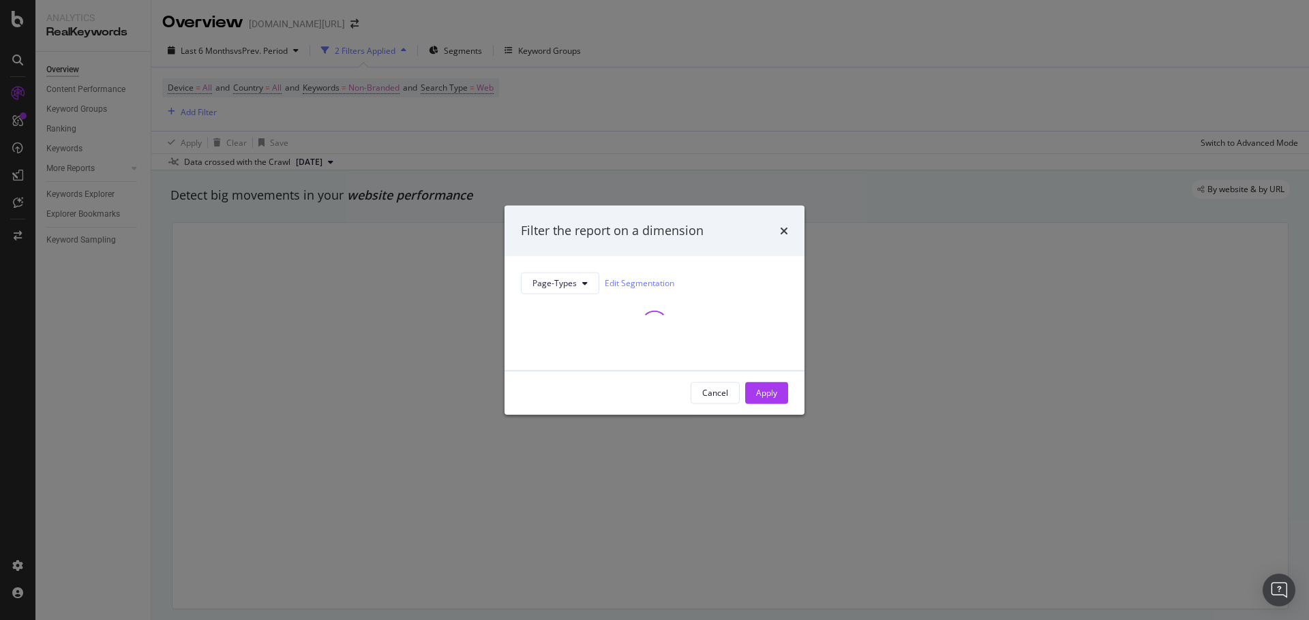
drag, startPoint x: 761, startPoint y: 70, endPoint x: 745, endPoint y: 70, distance: 16.4
click at [760, 70] on div "Filter the report on a dimension Page-Types Edit Segmentation Cancel Apply" at bounding box center [654, 310] width 1309 height 620
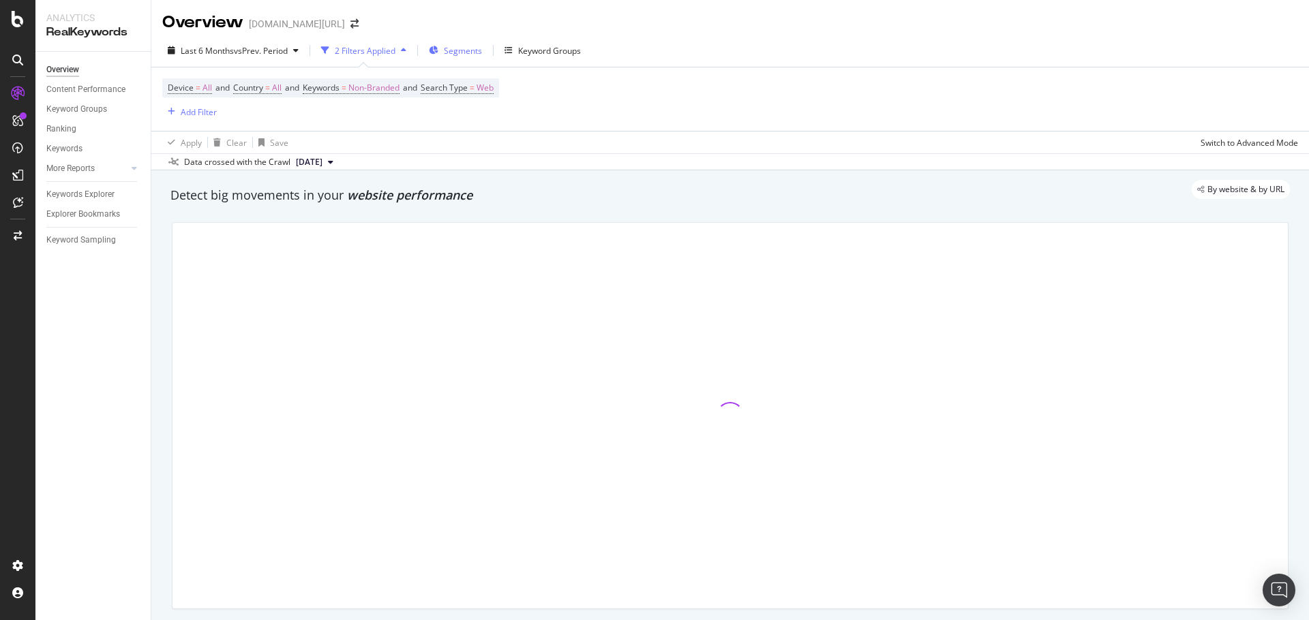
click at [464, 56] on span "Segments" at bounding box center [463, 51] width 38 height 12
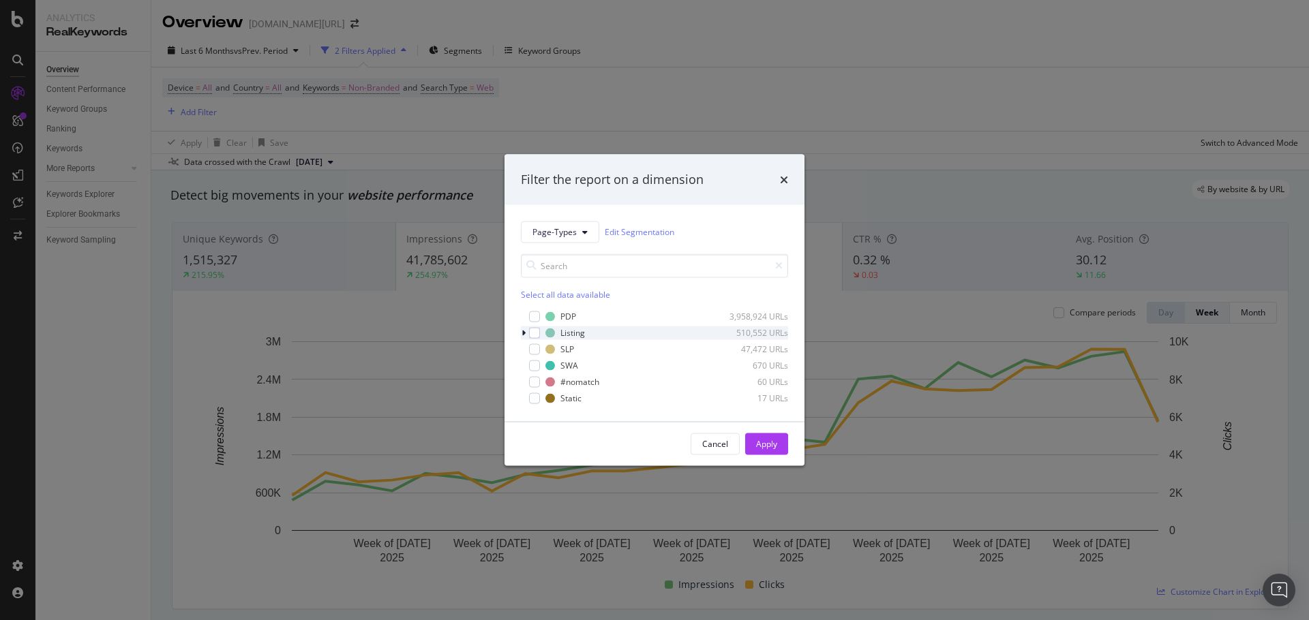
click at [524, 332] on icon "modal" at bounding box center [524, 333] width 4 height 8
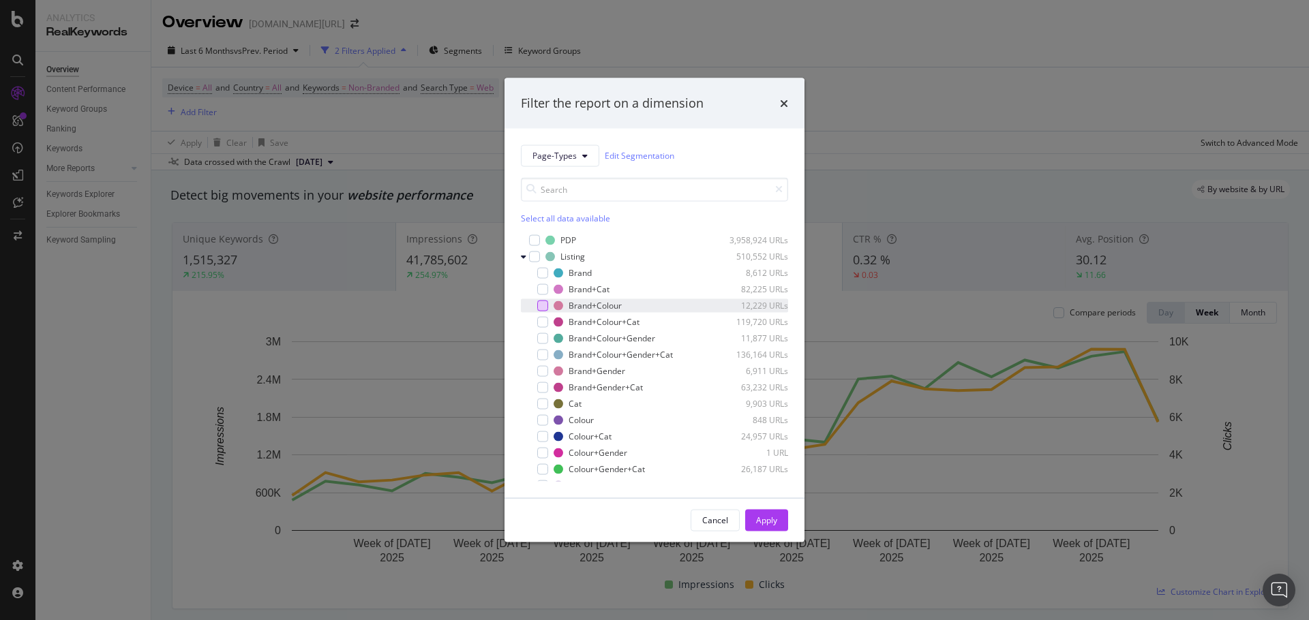
click at [541, 303] on div "modal" at bounding box center [542, 305] width 11 height 11
click at [541, 325] on div "modal" at bounding box center [542, 321] width 11 height 11
click at [544, 340] on div "modal" at bounding box center [542, 338] width 11 height 11
click at [543, 353] on div "modal" at bounding box center [542, 354] width 11 height 11
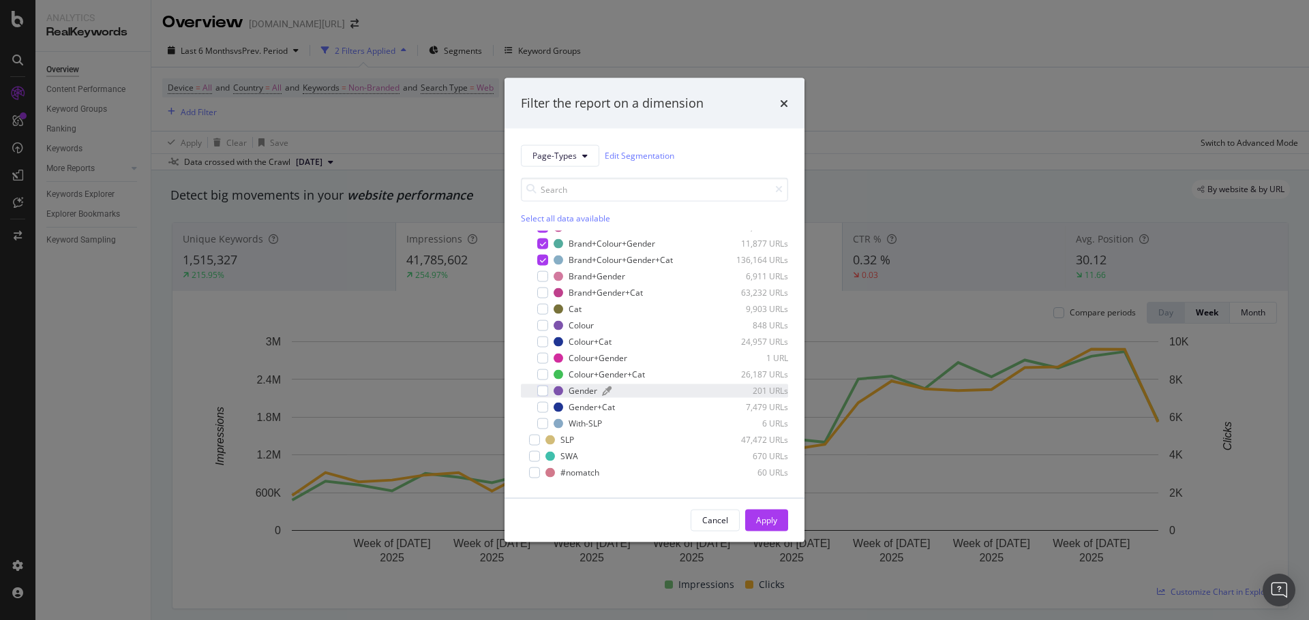
scroll to position [107, 0]
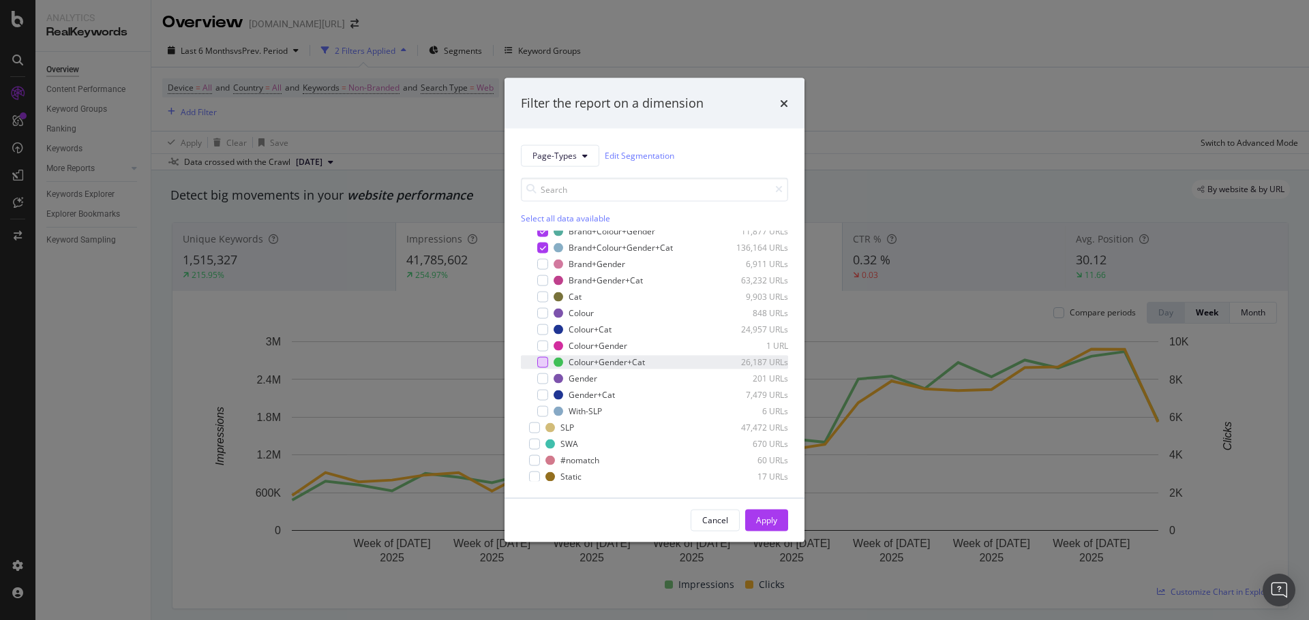
click at [541, 364] on div "modal" at bounding box center [542, 362] width 11 height 11
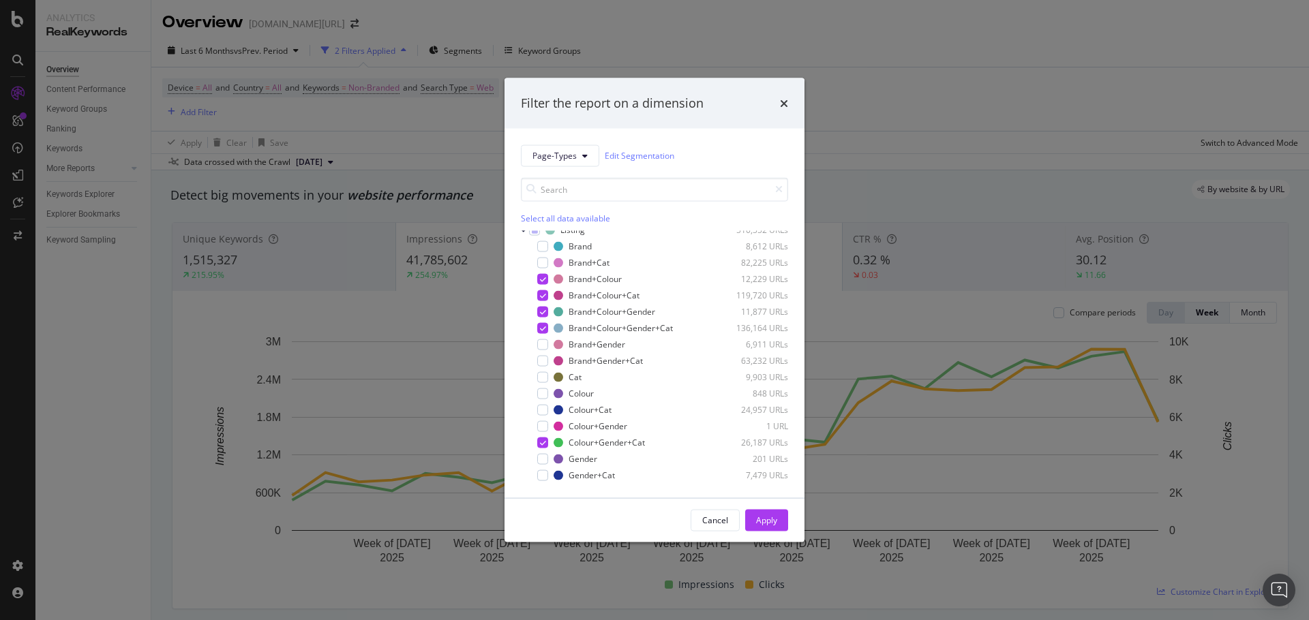
scroll to position [52, 0]
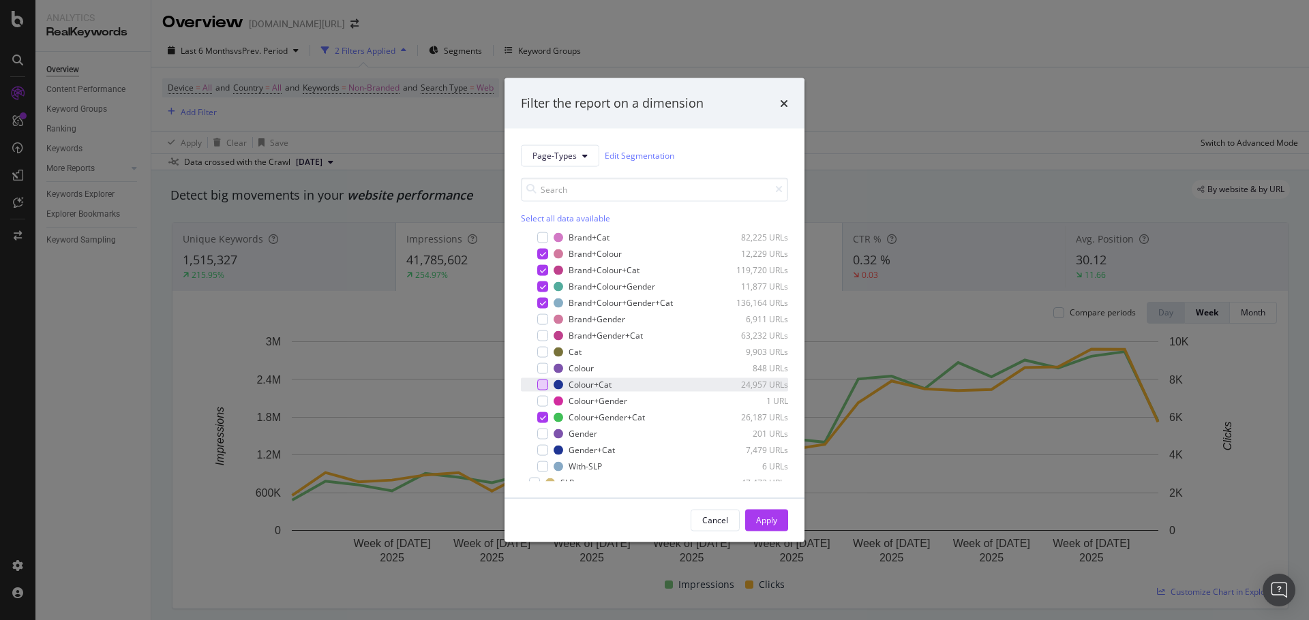
click at [545, 383] on div "modal" at bounding box center [542, 384] width 11 height 11
click at [764, 517] on div "Apply" at bounding box center [766, 521] width 21 height 12
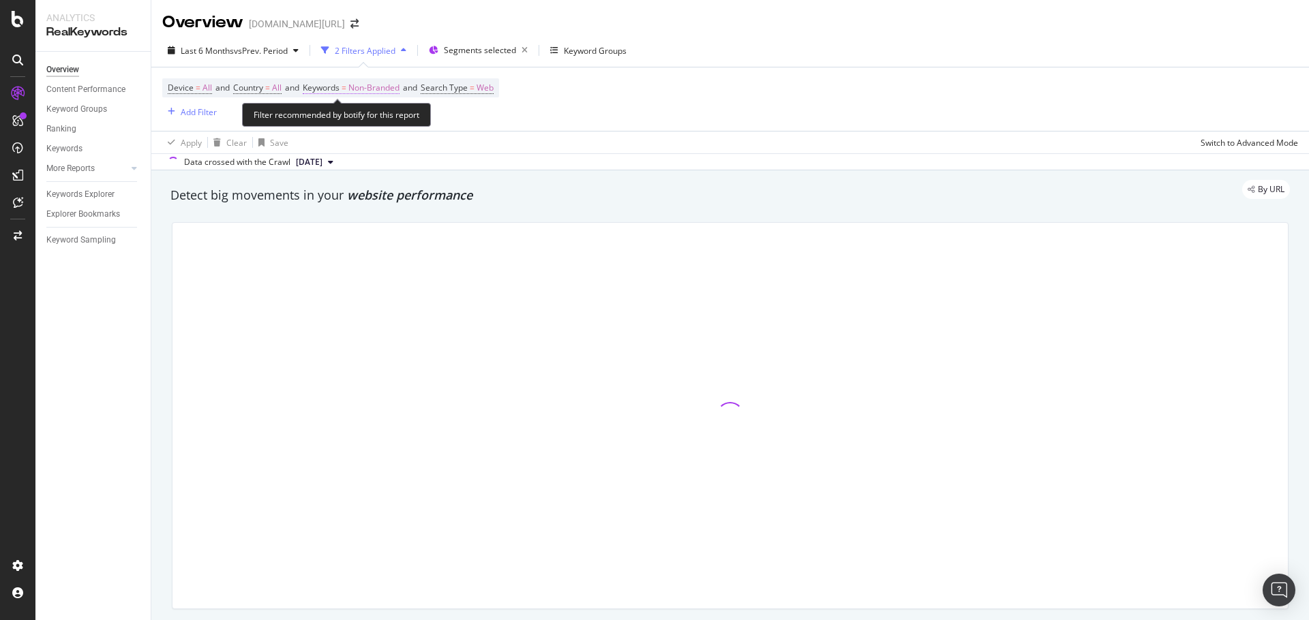
click at [381, 83] on span "Non-Branded" at bounding box center [373, 87] width 51 height 19
click at [365, 124] on span "Non-Branded" at bounding box center [350, 120] width 57 height 12
click at [356, 127] on div "Non-Branded" at bounding box center [358, 120] width 73 height 20
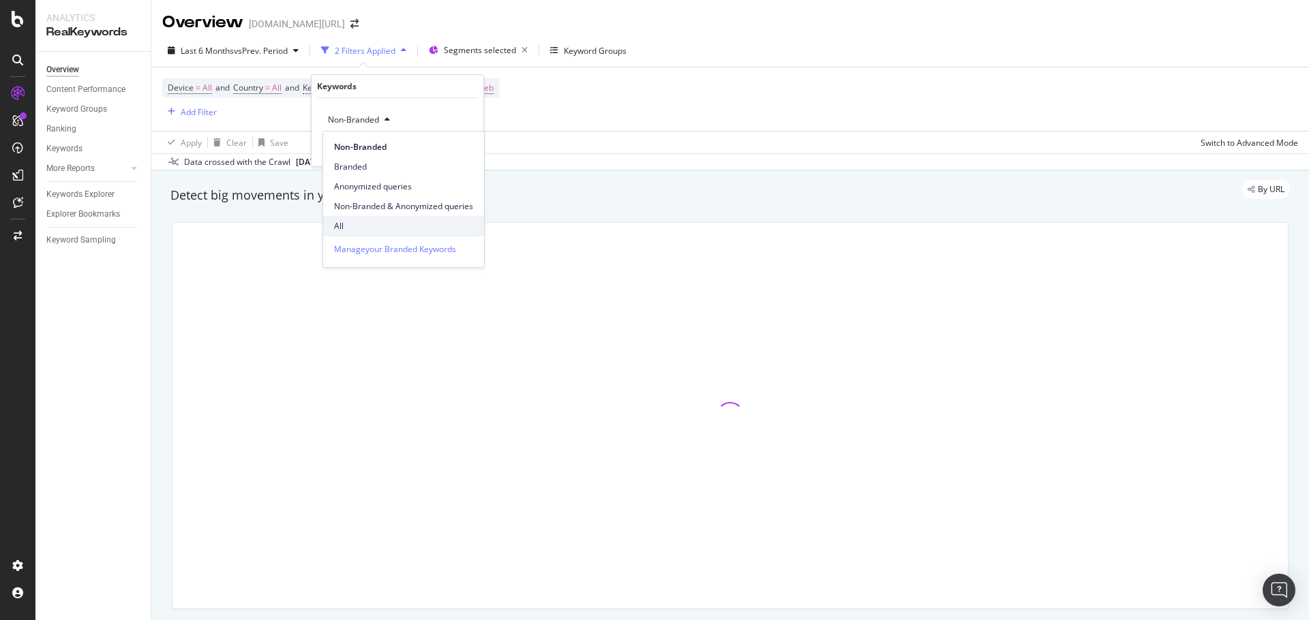
click at [367, 223] on span "All" at bounding box center [403, 226] width 139 height 12
click at [464, 147] on div "Apply" at bounding box center [461, 149] width 21 height 12
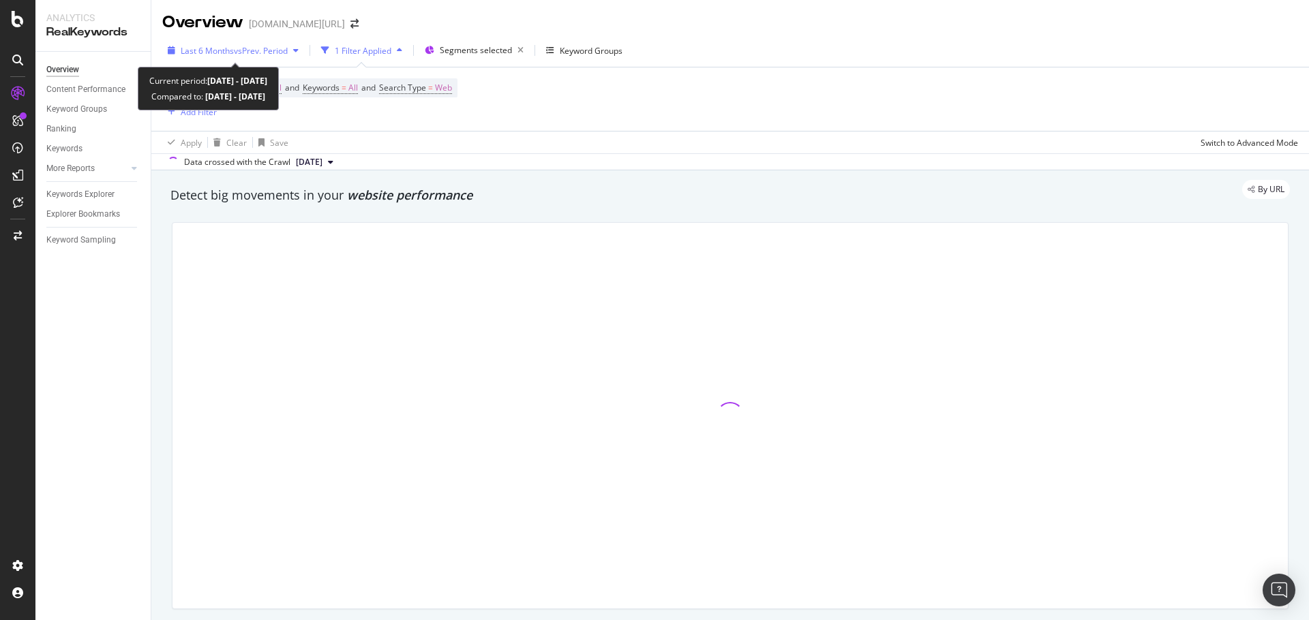
click at [245, 52] on span "vs Prev. Period" at bounding box center [261, 51] width 54 height 12
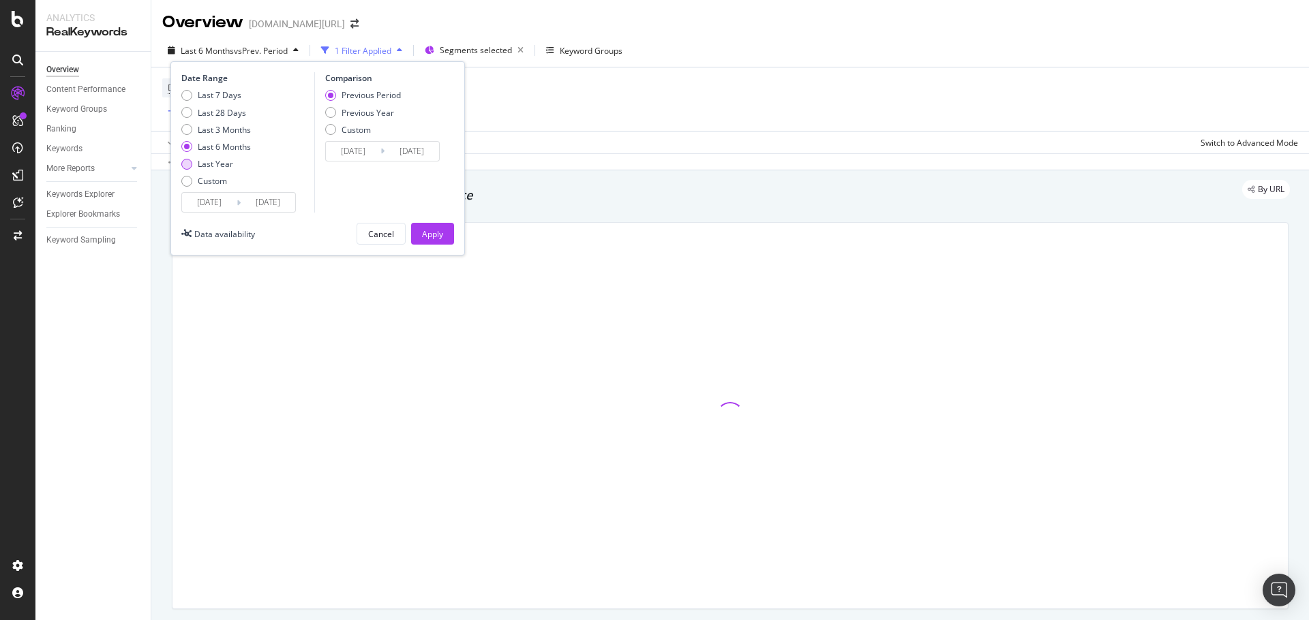
click at [223, 163] on div "Last Year" at bounding box center [215, 164] width 35 height 12
type input "2024/09/05"
type input "2023/09/06"
type input "2024/09/04"
click at [415, 232] on button "Apply" at bounding box center [432, 234] width 43 height 22
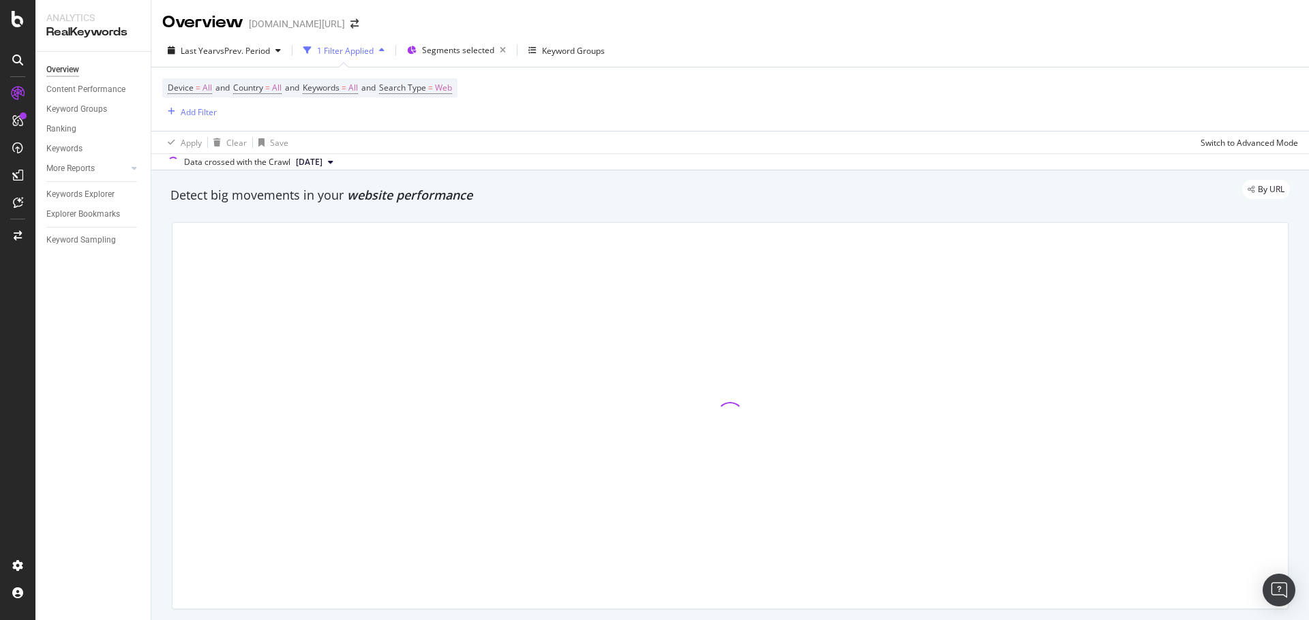
click at [888, 78] on div "Device = All and Country = All and Keywords = All and Search Type = Web Add Fil…" at bounding box center [730, 98] width 1136 height 63
